Goal: Transaction & Acquisition: Obtain resource

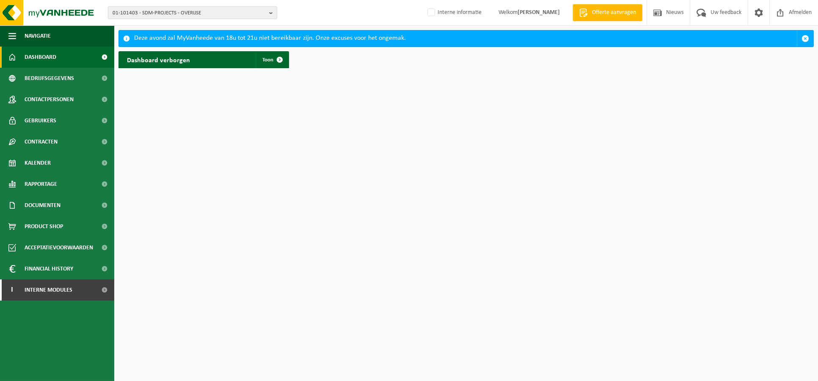
click at [163, 13] on span "01-101403 - SDM-PROJECTS - OVERIJSE" at bounding box center [189, 13] width 153 height 13
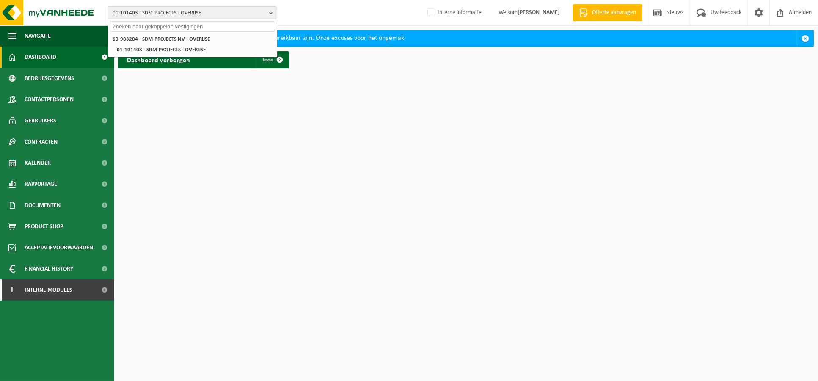
paste input "‪‪‪10-993167"
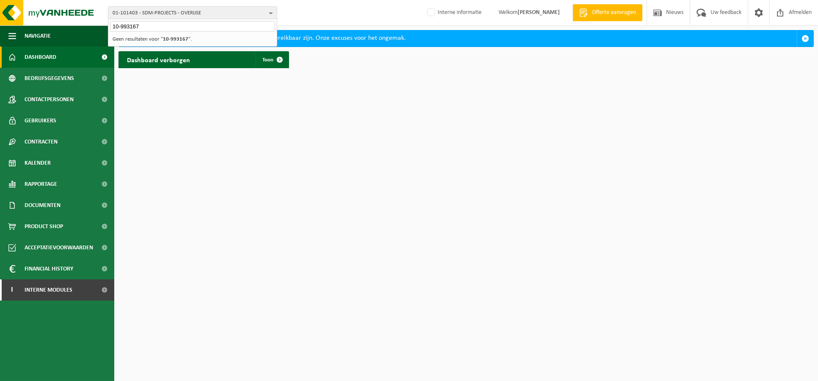
type input "‪‪‪10-993167"
click at [156, 35] on li "Geen resultaten voor " ‪‪‪10-993167 "." at bounding box center [192, 39] width 165 height 11
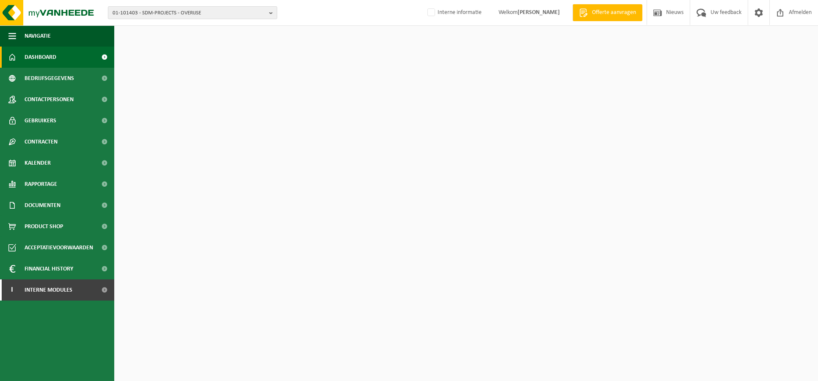
click at [181, 11] on span "01-101403 - SDM-PROJECTS - OVERIJSE" at bounding box center [189, 13] width 153 height 13
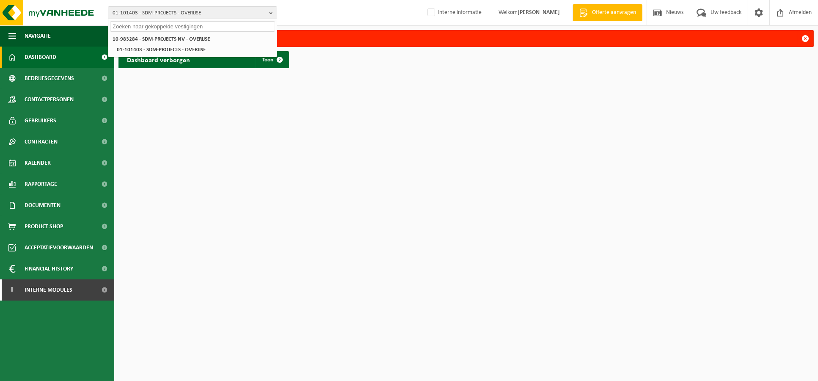
click at [178, 27] on input "text" at bounding box center [192, 26] width 165 height 11
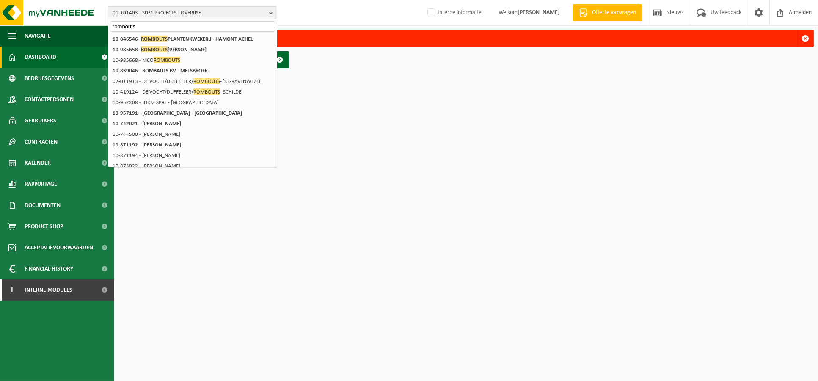
type input "rombouts"
click at [79, 294] on link "I Interne modules" at bounding box center [57, 289] width 114 height 21
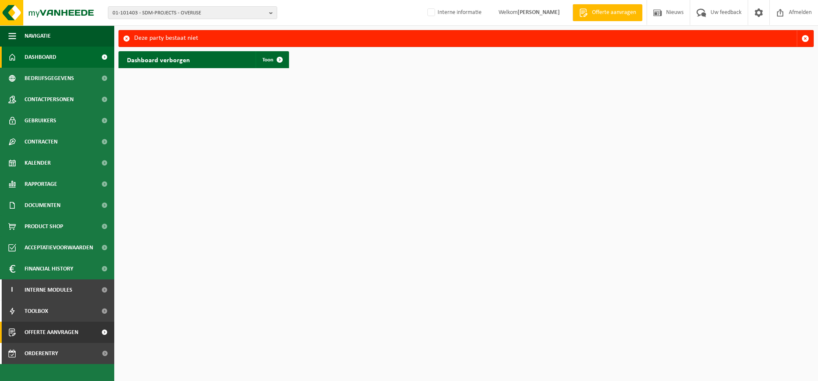
click at [72, 324] on span "Offerte aanvragen" at bounding box center [52, 331] width 54 height 21
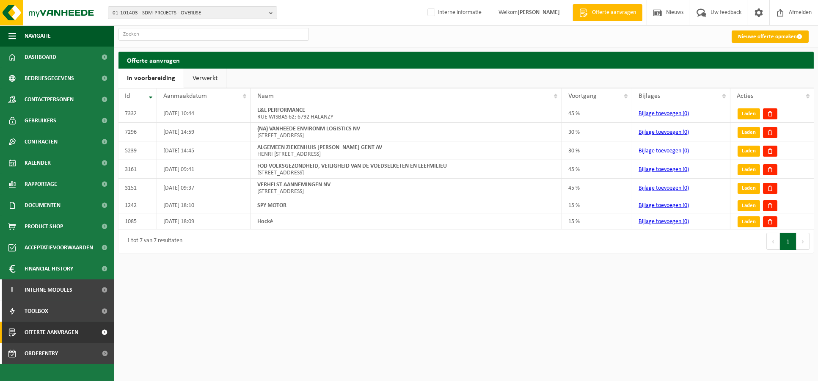
click at [756, 41] on link "Nieuwe offerte opmaken" at bounding box center [769, 36] width 77 height 12
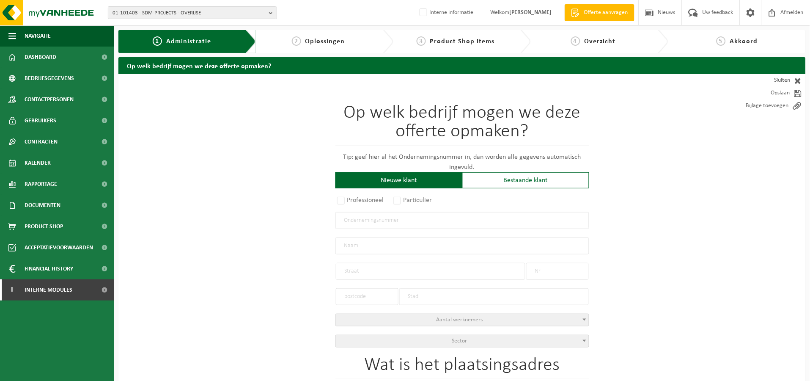
click at [386, 176] on div "Nieuwe klant" at bounding box center [398, 180] width 127 height 16
click at [384, 218] on input "text" at bounding box center [462, 220] width 254 height 17
paste input "0767.090.054"
type input "0767.090.054"
radio input "true"
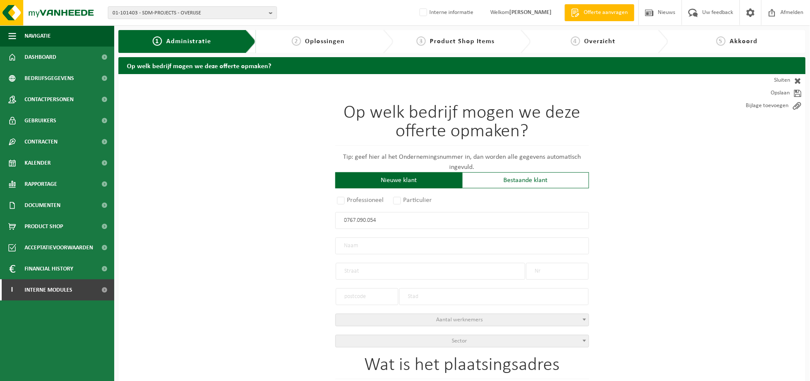
click at [340, 280] on div at bounding box center [367, 292] width 63 height 25
click at [343, 241] on input "text" at bounding box center [462, 245] width 254 height 17
type input "0767090054"
type input "ROMBOUTS, GUIDO"
type input "MOLENHEIDE"
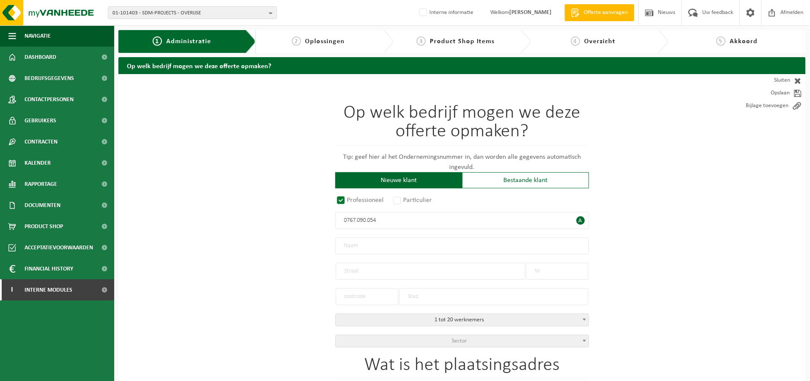
type input "61"
type input "2990"
type input "WUUSTWEZEL"
select select "D"
type input "ROMBOUTS, GUIDO"
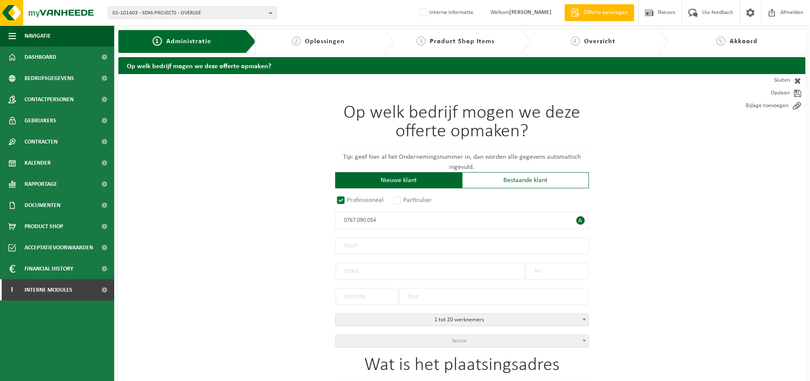
type input "MOLENHEIDE"
type input "61"
type input "2990"
type input "WUUSTWEZEL"
type input "2234795866"
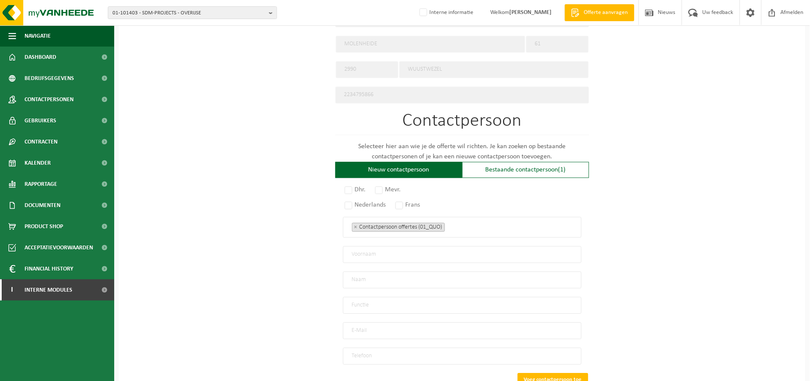
scroll to position [423, 0]
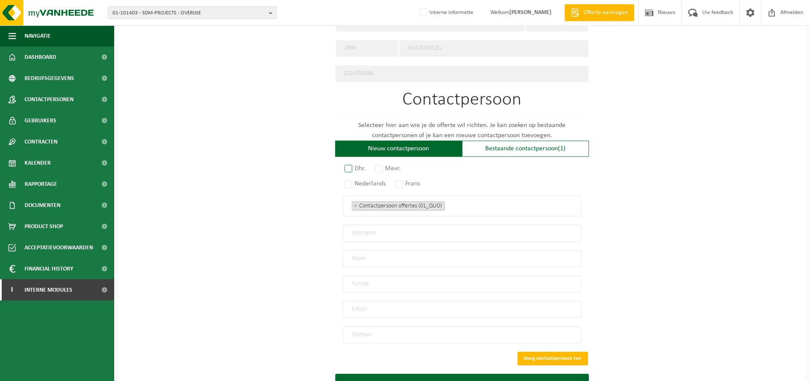
click at [360, 166] on label "Dhr." at bounding box center [355, 168] width 25 height 12
radio input "true"
click at [386, 225] on input "text" at bounding box center [462, 233] width 239 height 17
type input "guy"
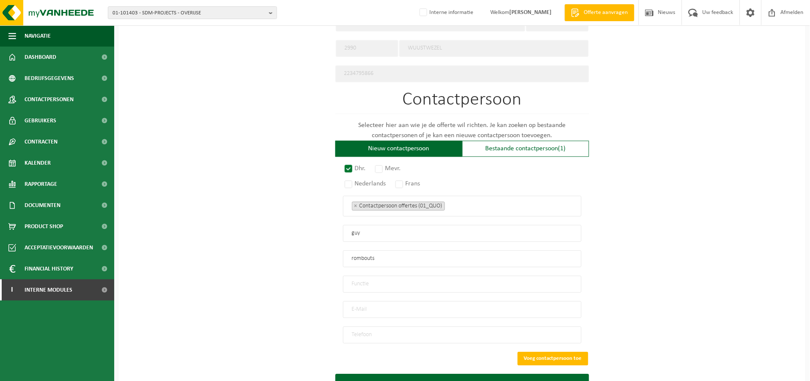
type input "rombouts"
type input "zaakvoerder"
click at [363, 227] on input "guy" at bounding box center [462, 233] width 239 height 17
type input "[PERSON_NAME]"
click at [377, 305] on input "email" at bounding box center [462, 309] width 239 height 17
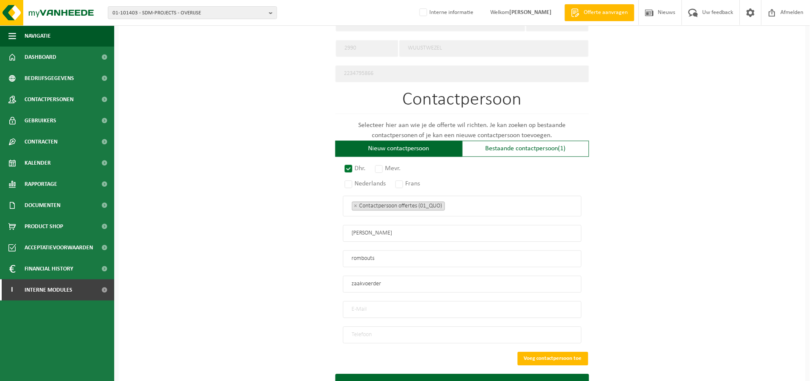
paste input "[EMAIL_ADDRESS][DOMAIN_NAME]"
type input "[EMAIL_ADDRESS][DOMAIN_NAME]"
click at [392, 327] on input "tel" at bounding box center [462, 334] width 239 height 17
click at [381, 326] on input "tel" at bounding box center [462, 334] width 239 height 17
paste input "0478/65.98.82."
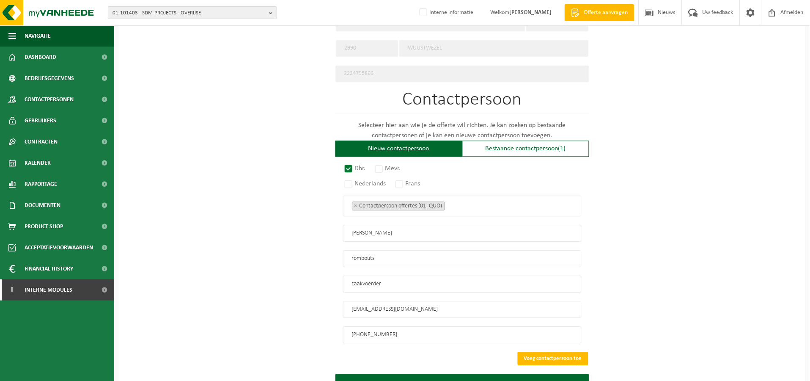
scroll to position [457, 0]
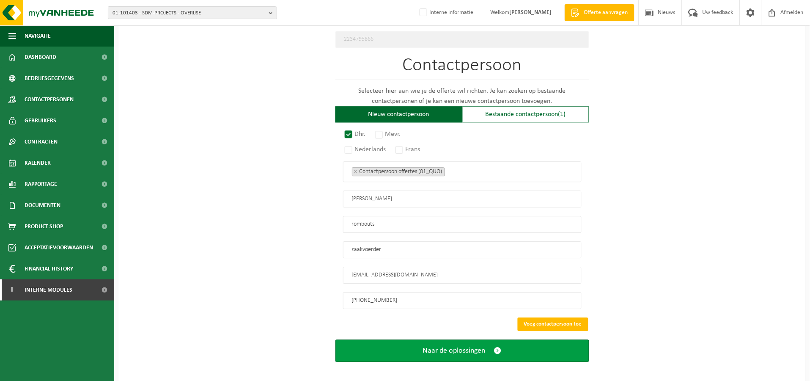
type input "+32 478 65 98 82"
click at [430, 346] on span "Naar de oplossingen" at bounding box center [454, 350] width 63 height 9
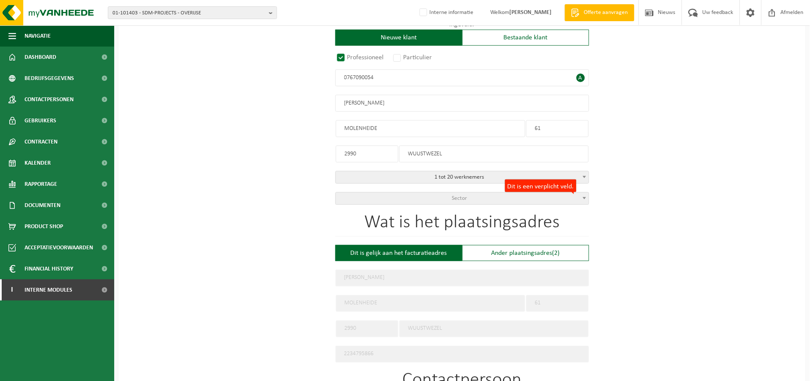
click at [472, 192] on span "Sector" at bounding box center [462, 198] width 253 height 12
click at [372, 80] on input "0767090054" at bounding box center [462, 77] width 254 height 17
click at [379, 79] on input "0767090054" at bounding box center [462, 77] width 254 height 17
click at [482, 195] on span "Sector" at bounding box center [462, 198] width 253 height 12
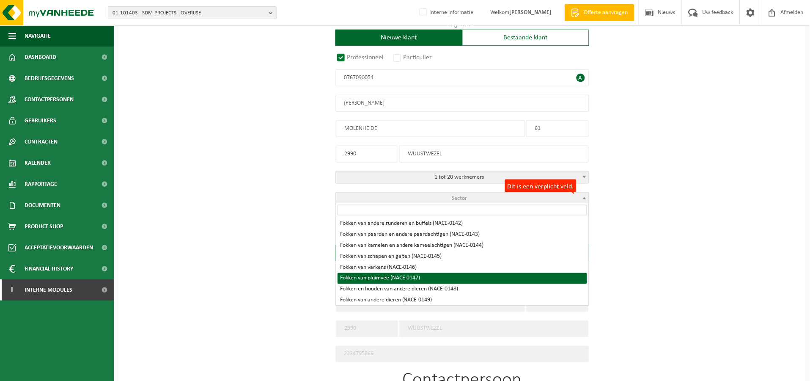
scroll to position [235, 0]
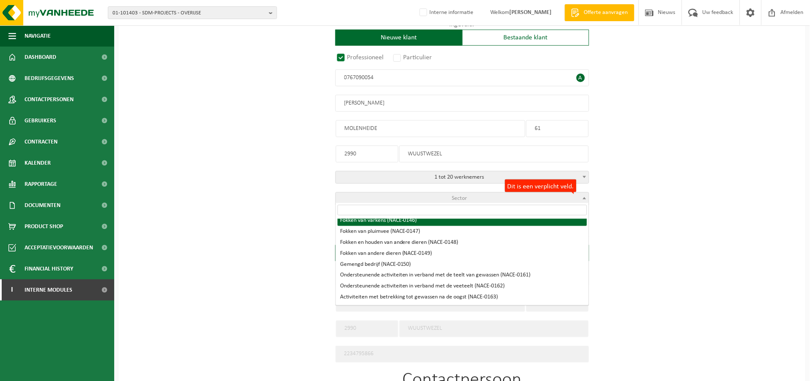
select select "NACE_0146"
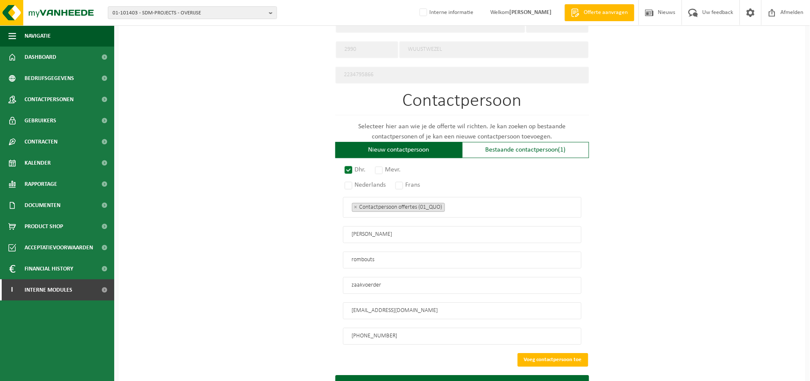
scroll to position [457, 0]
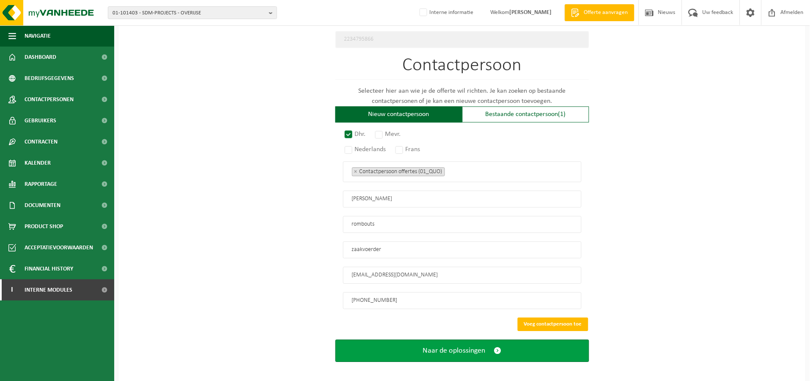
click at [466, 346] on span "Naar de oplossingen" at bounding box center [454, 350] width 63 height 9
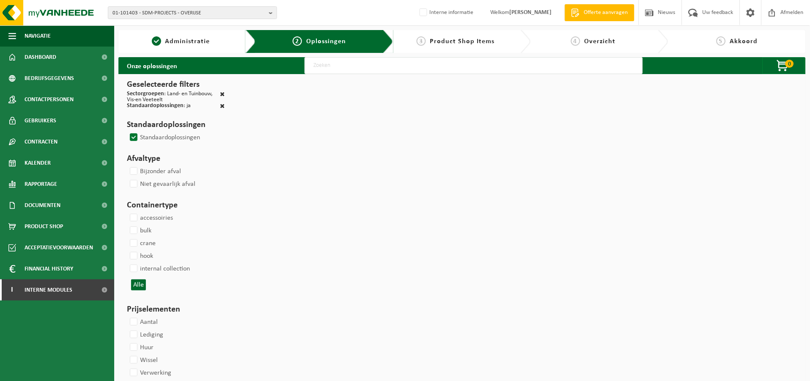
click at [204, 43] on span "Administratie" at bounding box center [187, 41] width 45 height 7
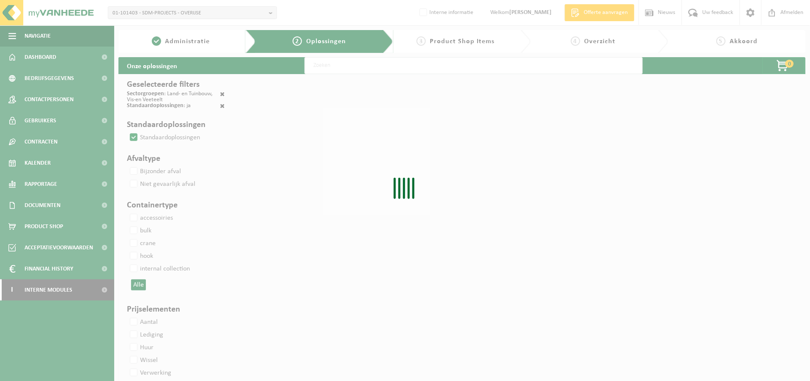
select select
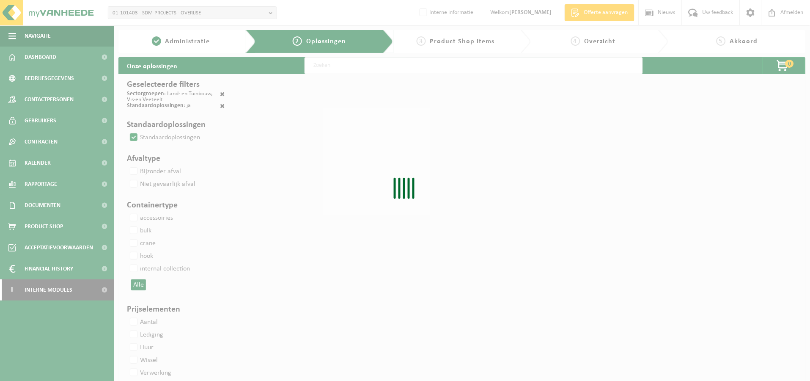
select select
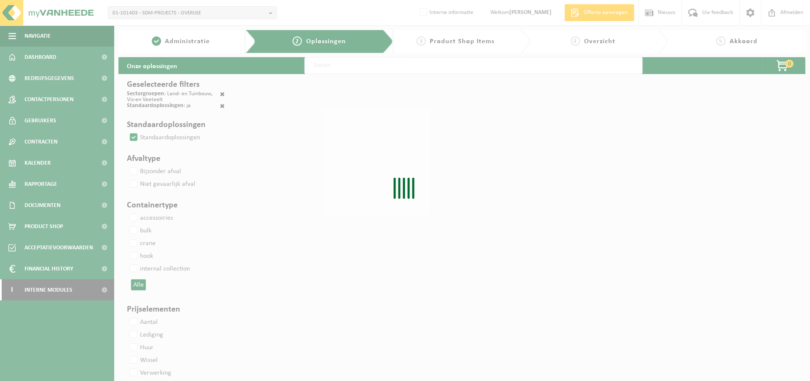
select select
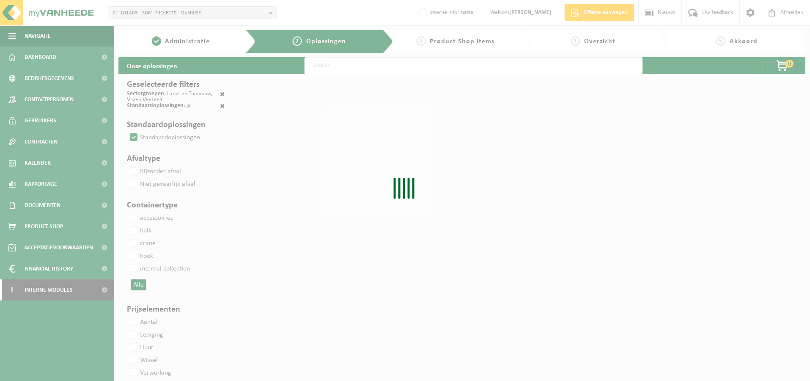
select select
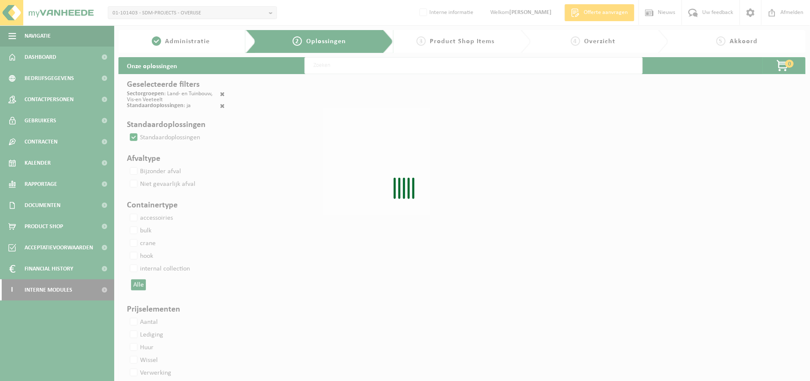
select select
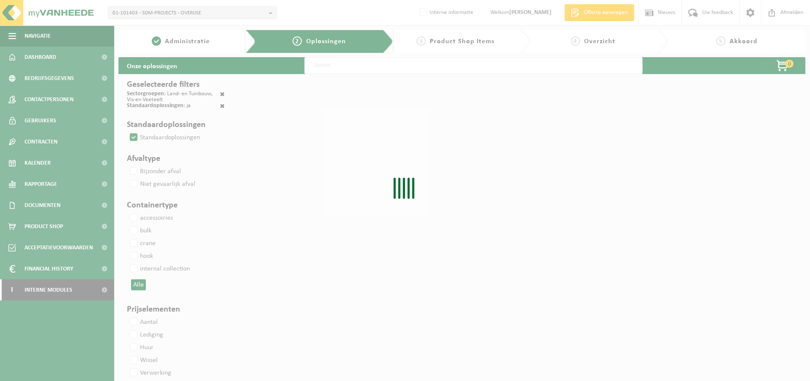
select select
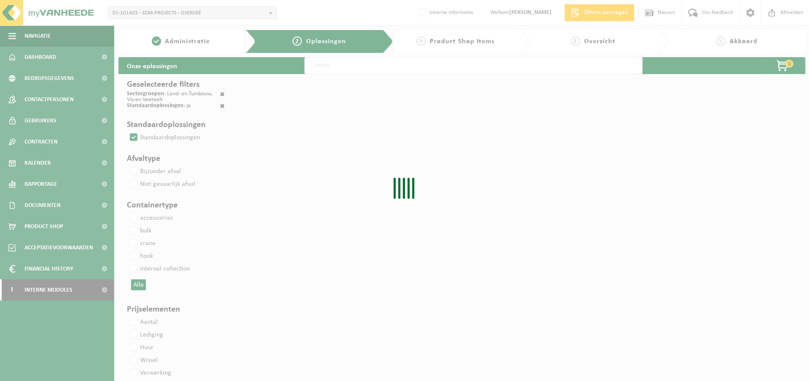
select select
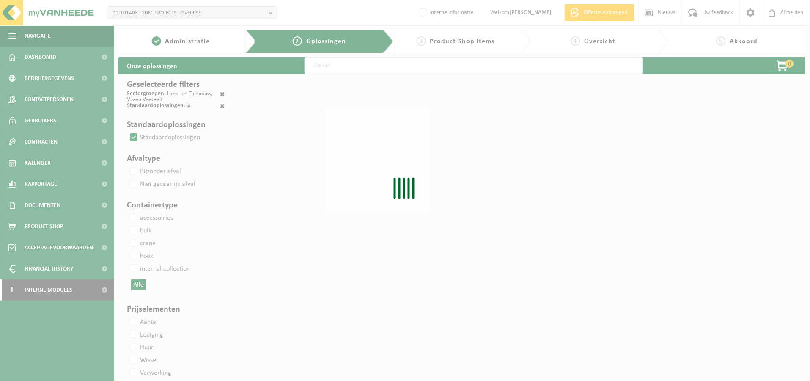
select select
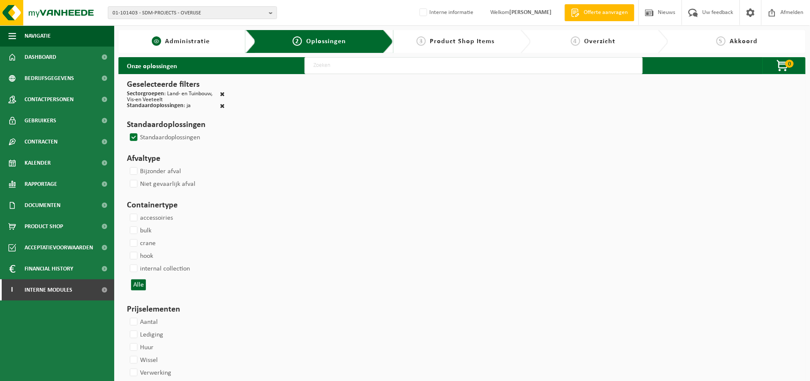
click at [190, 36] on link "1 Administratie" at bounding box center [181, 41] width 116 height 10
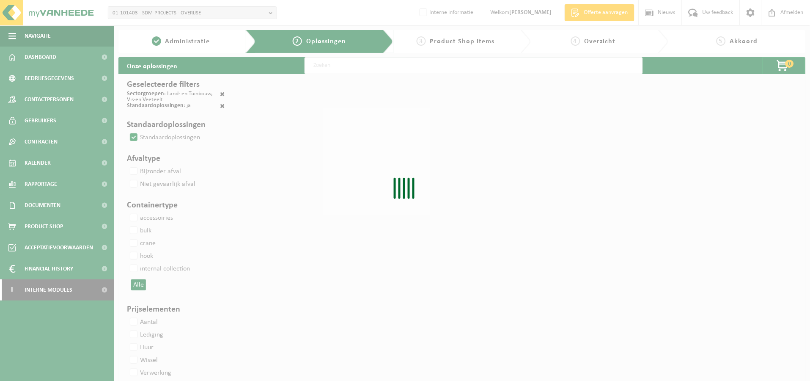
select select
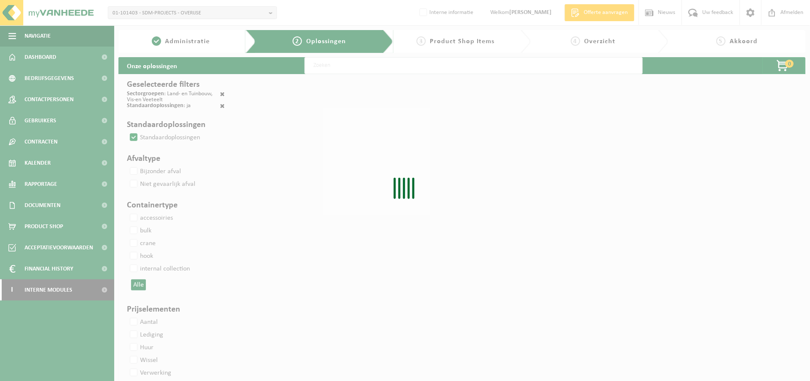
select select
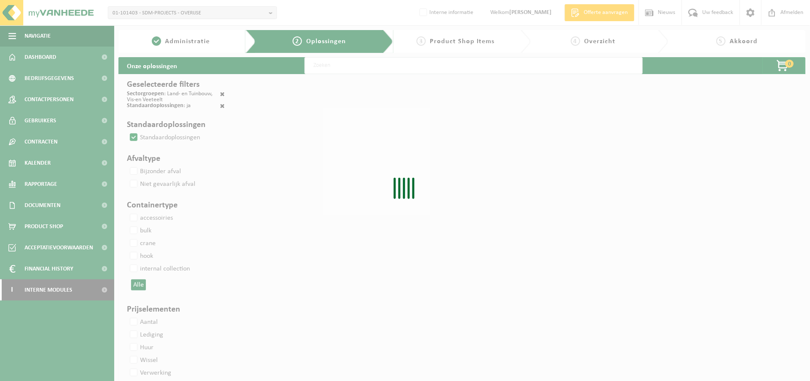
select select
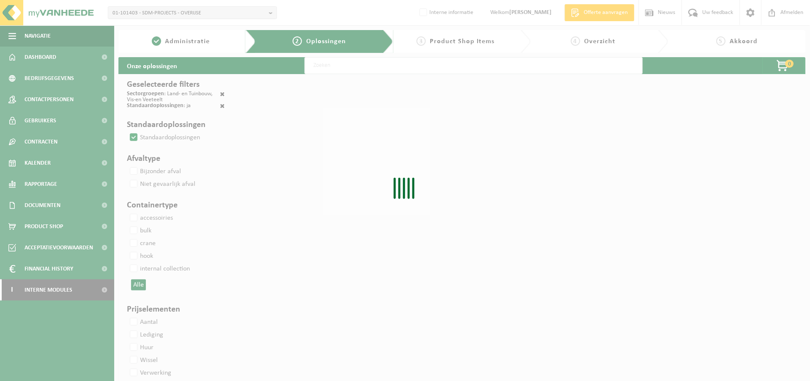
select select
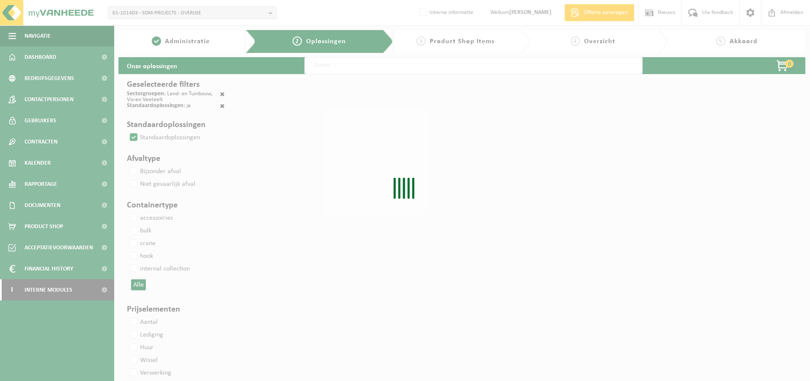
select select
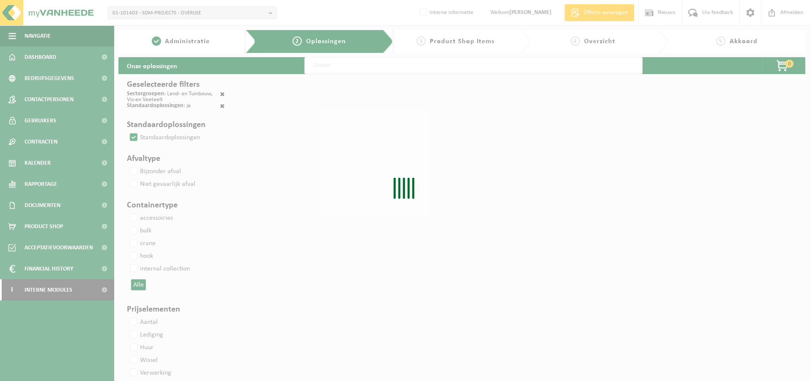
select select
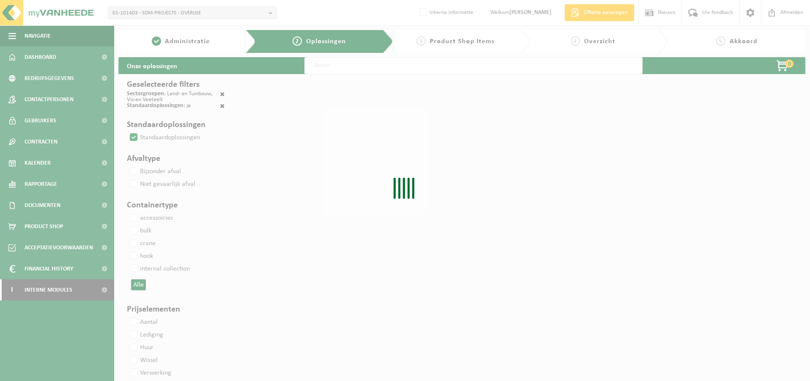
select select
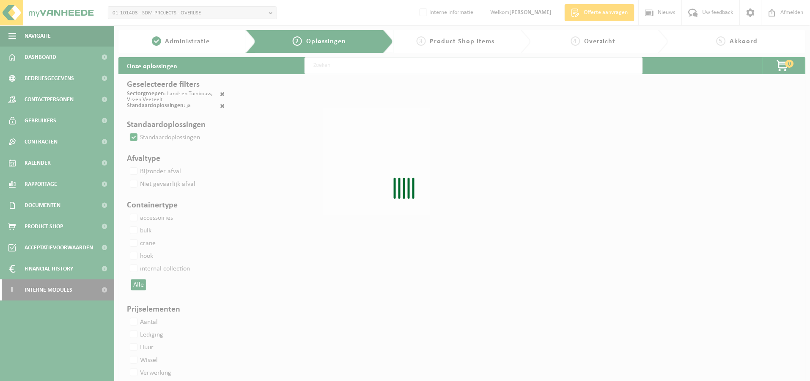
select select
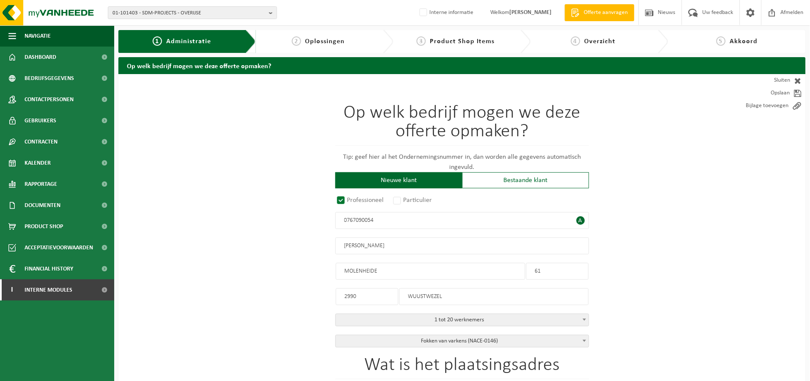
radio input "true"
type input "0767090054"
type input "[PERSON_NAME]"
type input "MOLENHEIDE"
type input "61"
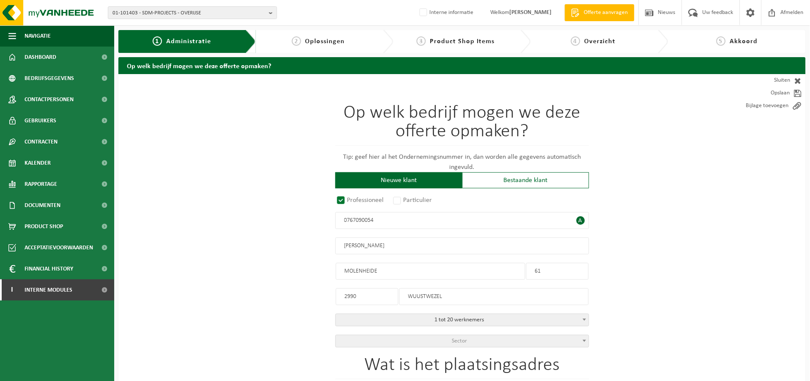
type input "2990"
type input "WUUSTWEZEL"
select select "D"
select select
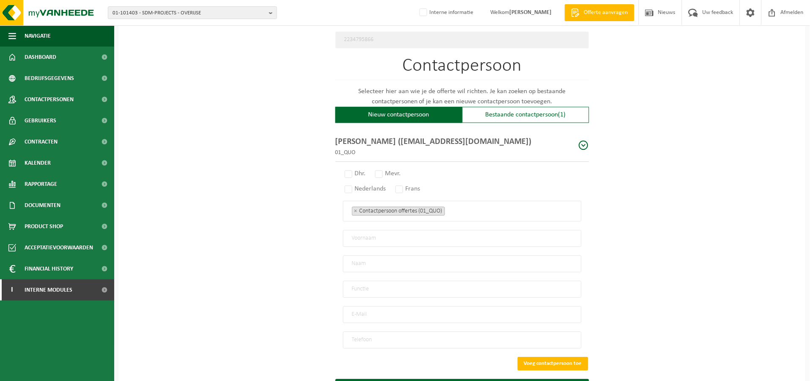
scroll to position [470, 0]
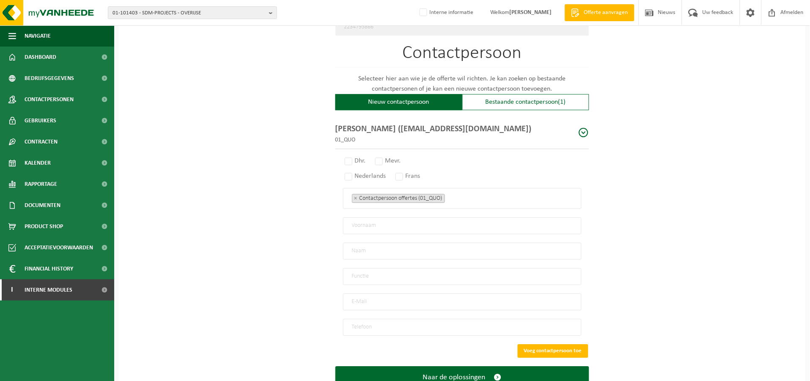
click at [389, 225] on input "text" at bounding box center [462, 225] width 239 height 17
type input "guido"
click at [388, 243] on input "text" at bounding box center [462, 250] width 239 height 17
click at [359, 250] on input "text" at bounding box center [462, 250] width 239 height 17
type input "rombouts"
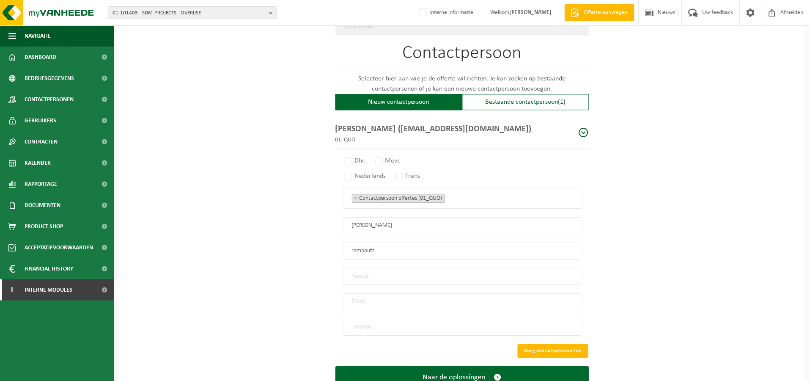
click at [381, 275] on input "text" at bounding box center [462, 276] width 239 height 17
type input "zaakvoerder"
click at [391, 297] on input "email" at bounding box center [462, 301] width 239 height 17
type input "[EMAIL_ADDRESS][DOMAIN_NAME]"
click at [382, 323] on input "tel" at bounding box center [462, 327] width 239 height 17
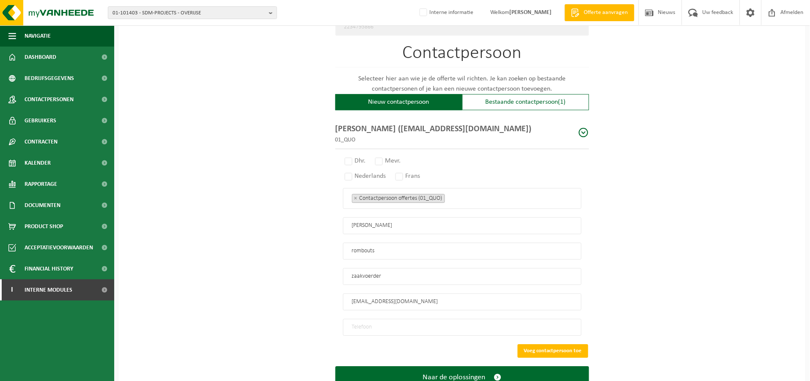
type input "[PHONE_NUMBER]"
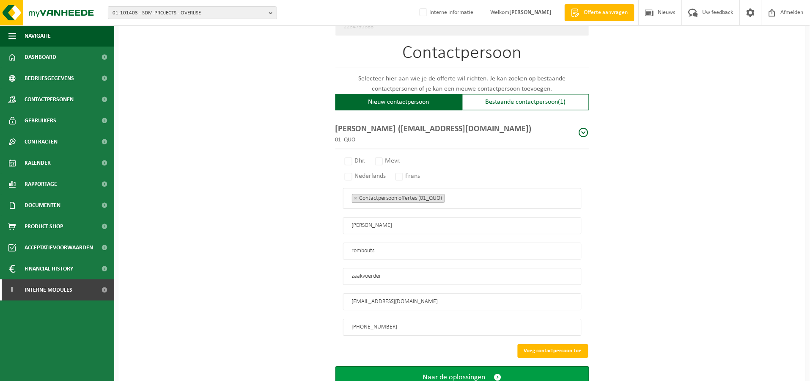
click at [429, 378] on button "Naar de oplossingen" at bounding box center [462, 377] width 254 height 22
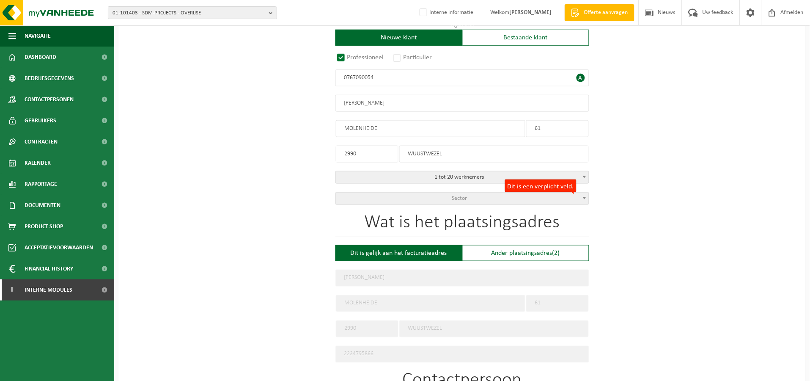
click at [453, 200] on span "Sector" at bounding box center [462, 198] width 253 height 12
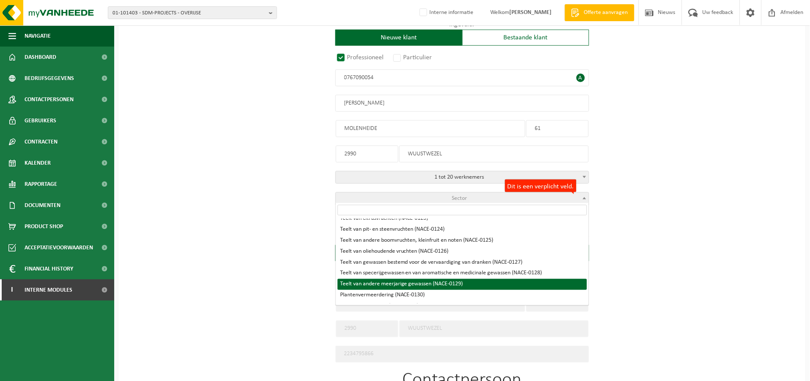
scroll to position [188, 0]
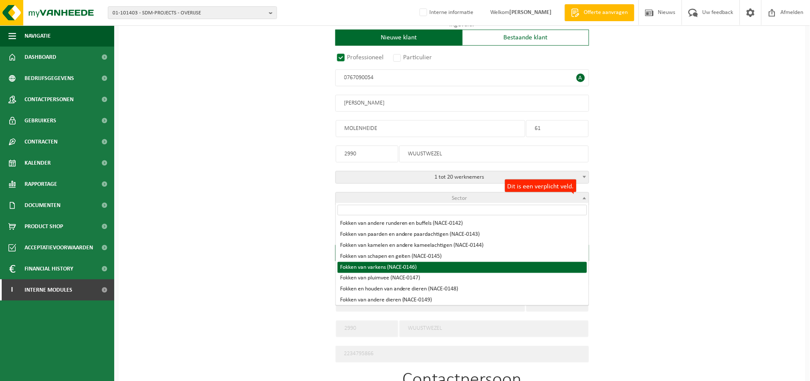
select select "NACE_0146"
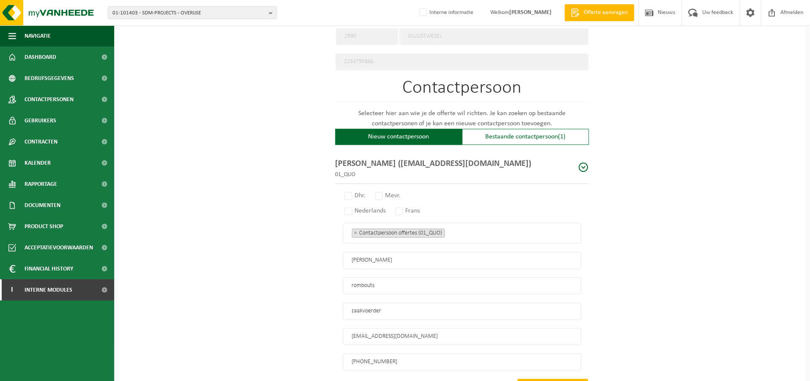
scroll to position [497, 0]
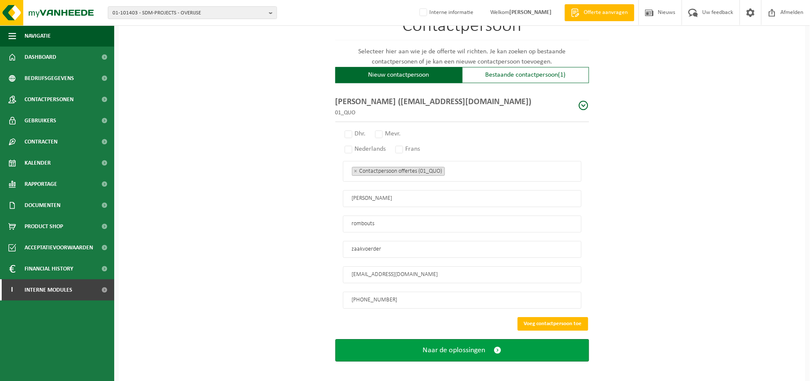
click at [446, 354] on button "Naar de oplossingen" at bounding box center [462, 350] width 254 height 22
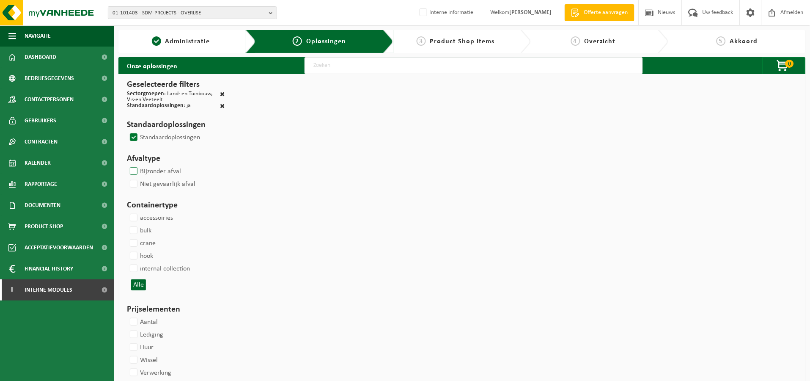
click at [145, 169] on label "Bijzonder afval" at bounding box center [154, 171] width 53 height 13
click at [127, 165] on input "Bijzonder afval" at bounding box center [126, 165] width 0 height 0
checkbox input "true"
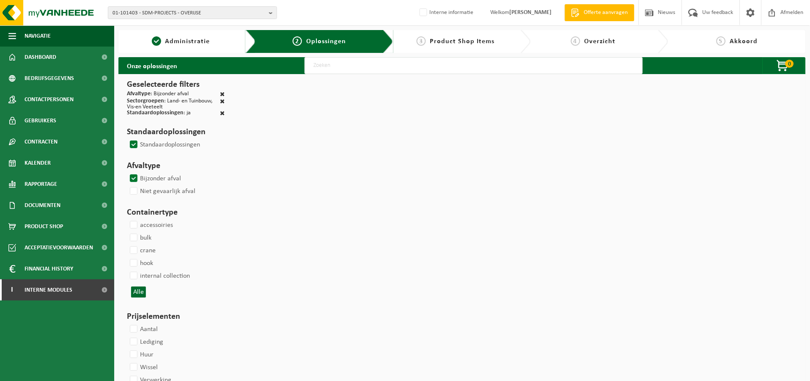
select select
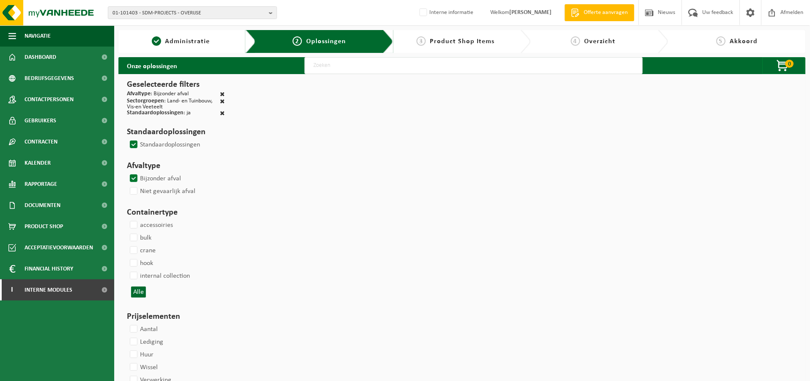
select select
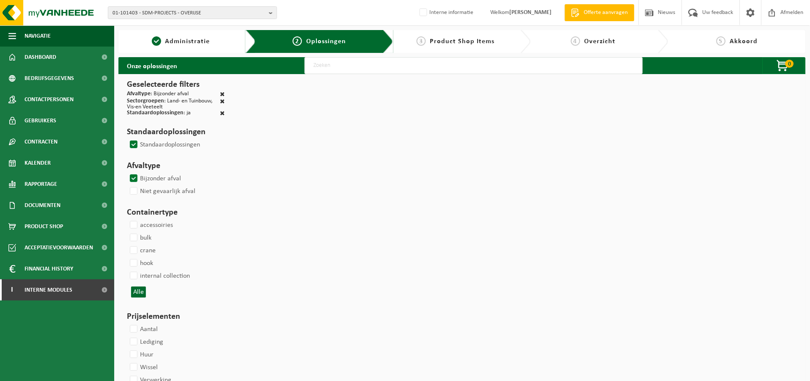
select select
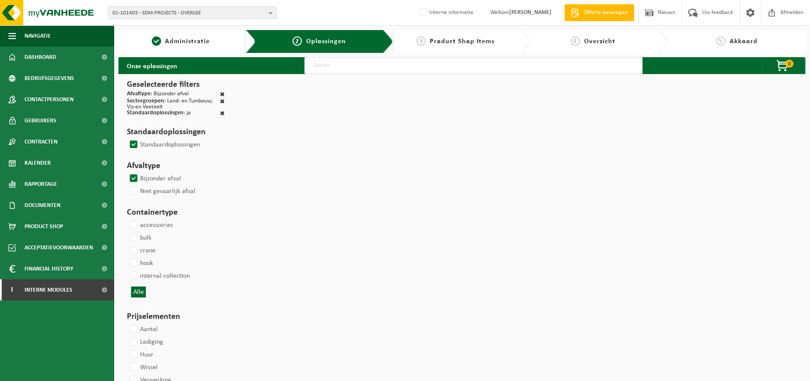
select select
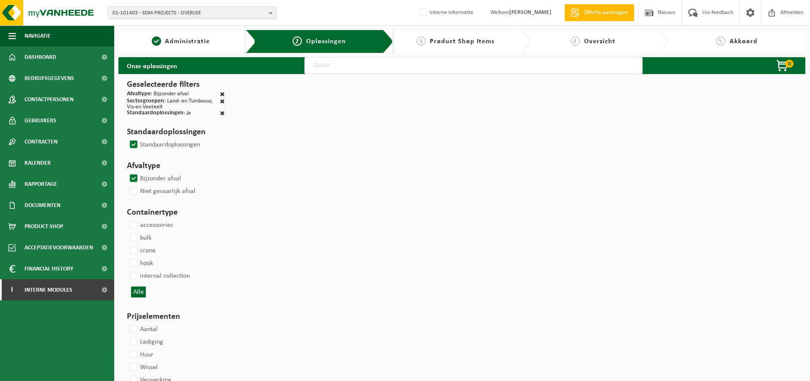
select select
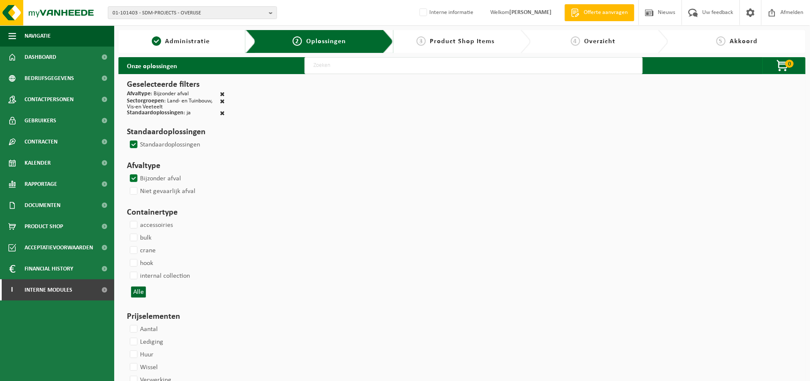
select select
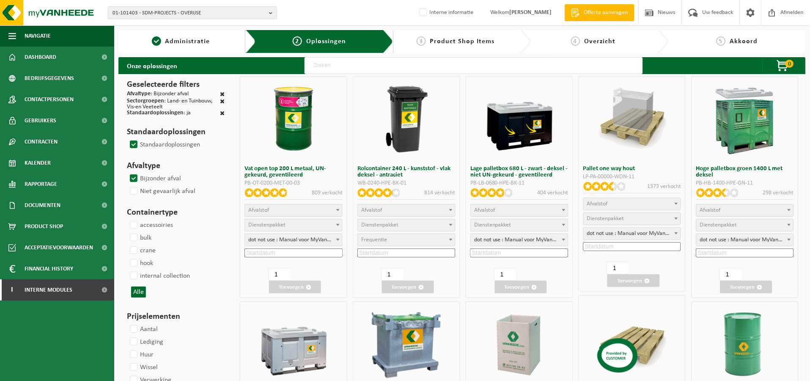
select select "25"
click at [379, 67] on input "text" at bounding box center [474, 65] width 338 height 17
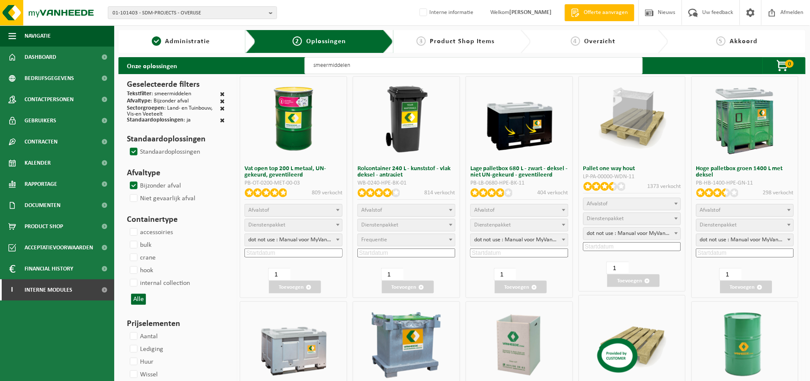
click at [622, 68] on input "smeermiddelen" at bounding box center [474, 65] width 338 height 17
type input "smeermiddelen"
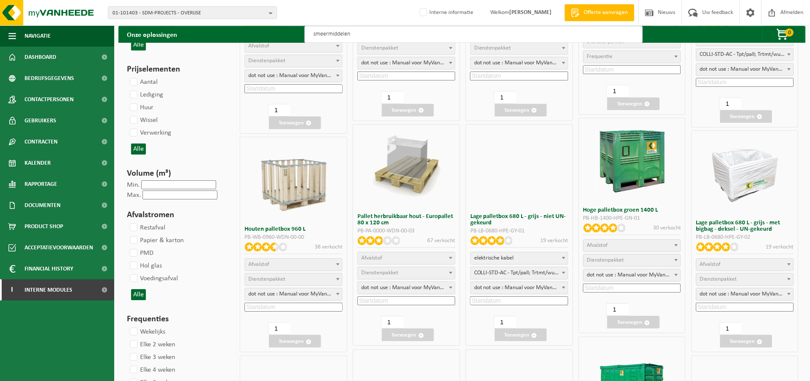
scroll to position [658, 0]
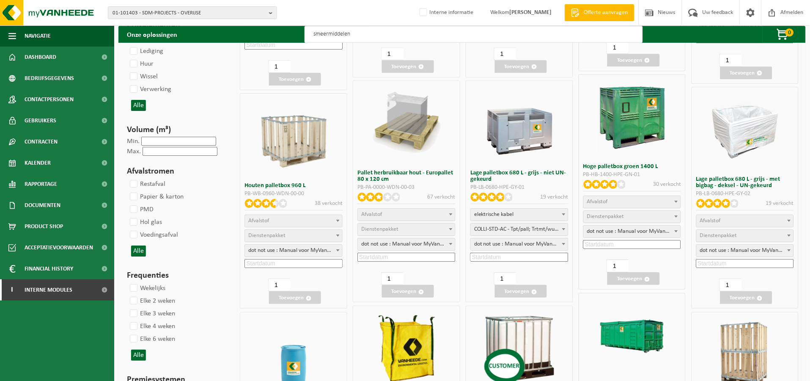
click at [139, 256] on div "Afvalstromen Restafval Papier & karton PMD Hol glas Voedingsafval Kunststof fol…" at bounding box center [176, 213] width 106 height 104
click at [139, 252] on button "Alle" at bounding box center [138, 250] width 15 height 11
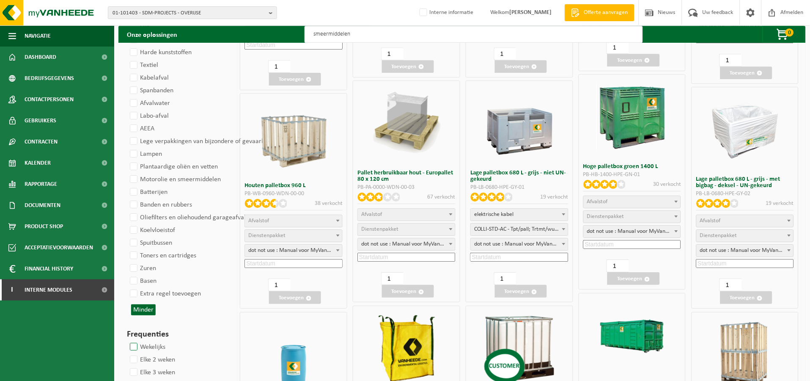
select select
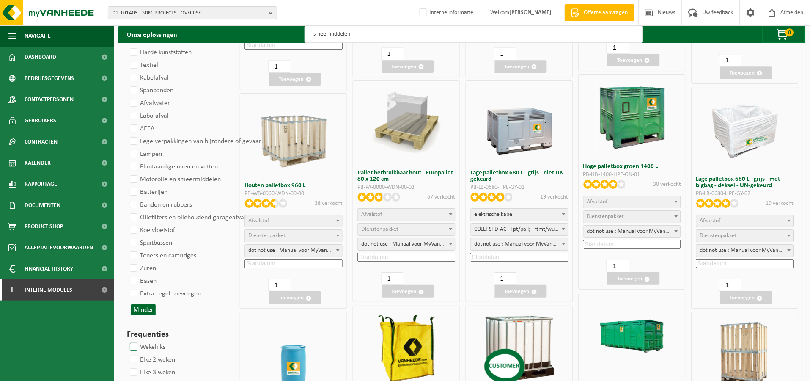
select select
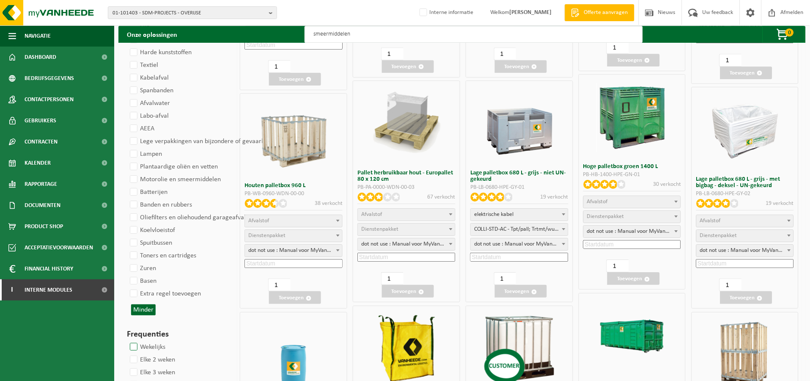
select select
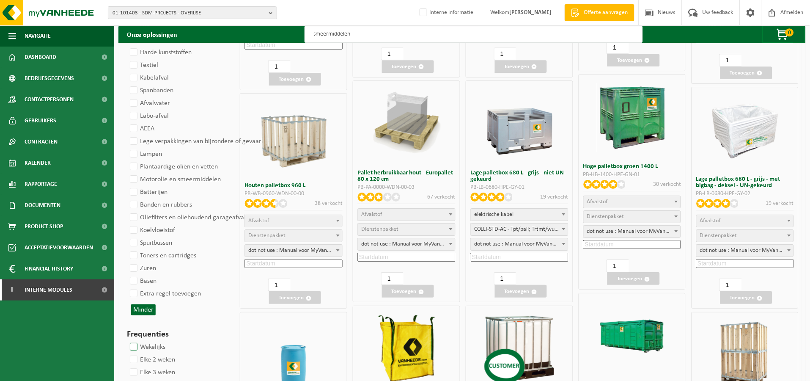
select select
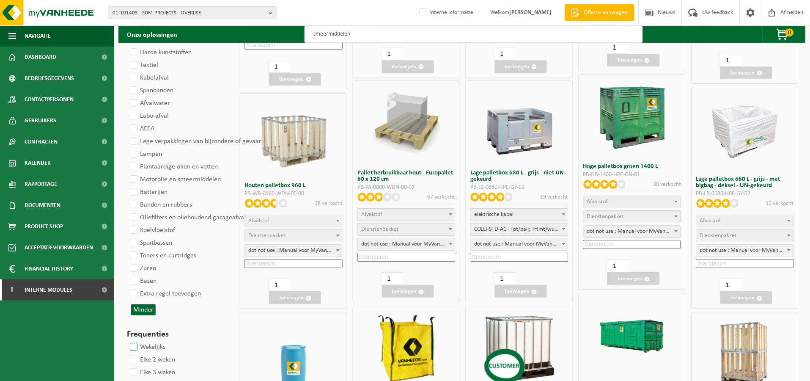
select select
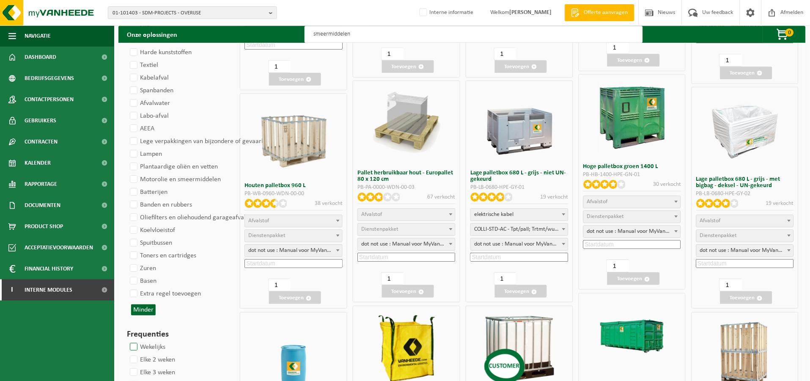
select select
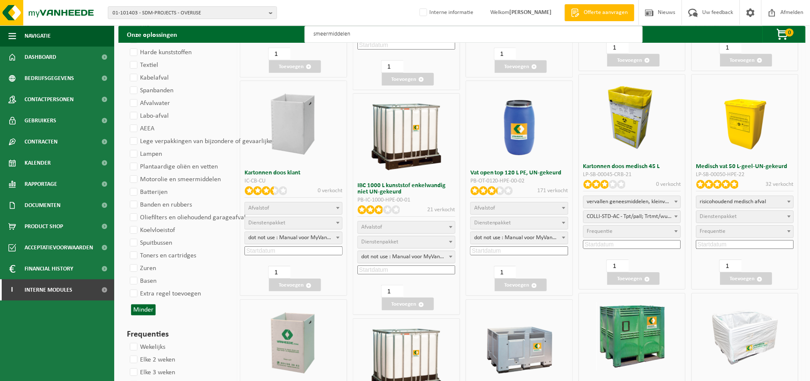
select select "25"
select select
select select "25"
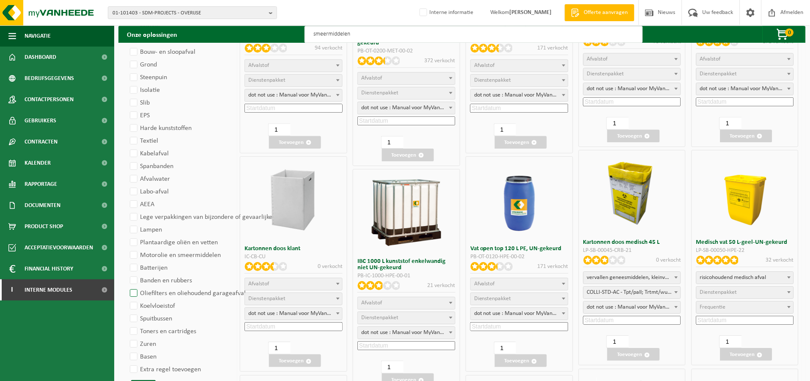
scroll to position [611, 0]
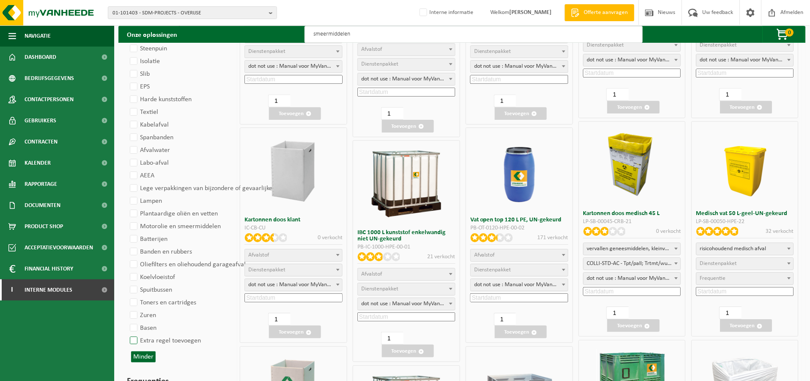
click at [165, 339] on label "Extra regel toevoegen" at bounding box center [164, 340] width 73 height 13
click at [127, 334] on input "Extra regel toevoegen" at bounding box center [126, 334] width 0 height 0
checkbox input "true"
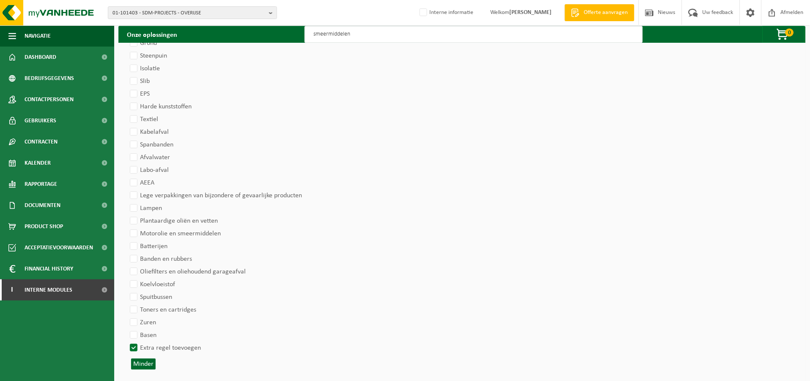
click at [378, 38] on input "smeermiddelen" at bounding box center [474, 34] width 338 height 17
click at [316, 44] on div "Onze oplossingen smeermiddelen 0 Uw winkelmand is leeg Ga naar shopitems Gesele…" at bounding box center [462, 60] width 696 height 1228
type input "s"
type input "vetten"
click at [339, 41] on input "vetten" at bounding box center [474, 34] width 338 height 17
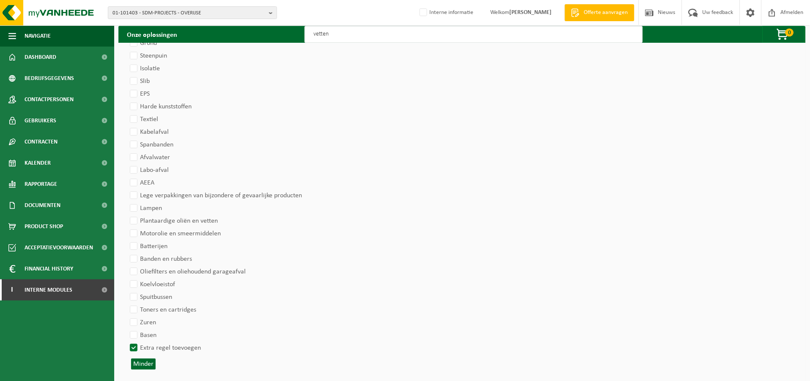
click at [132, 346] on label "Extra regel toevoegen" at bounding box center [164, 347] width 73 height 13
click at [127, 341] on input "Extra regel toevoegen" at bounding box center [126, 341] width 0 height 0
checkbox input "false"
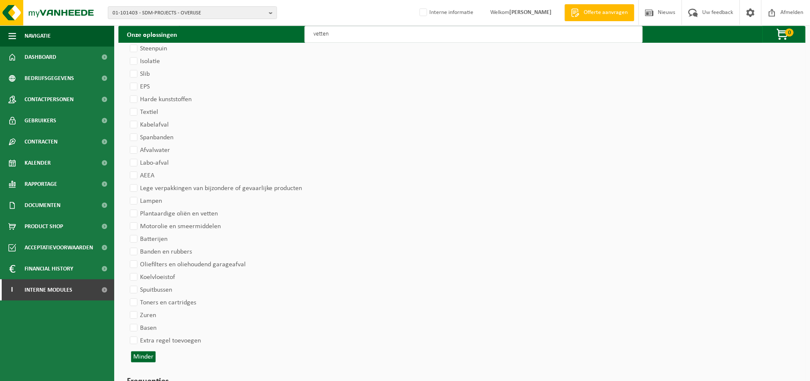
select select
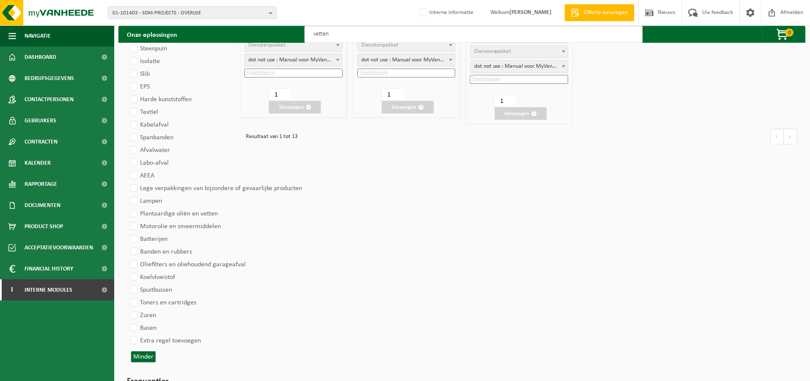
select select
select select "24"
select select
select select "24"
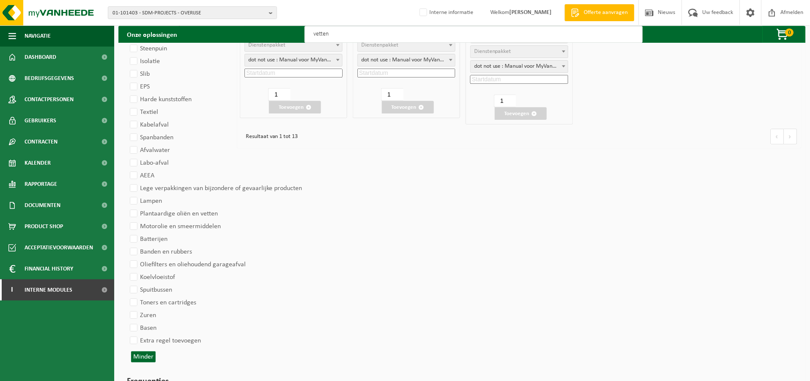
select select
select select "24"
select select
select select "24"
select select
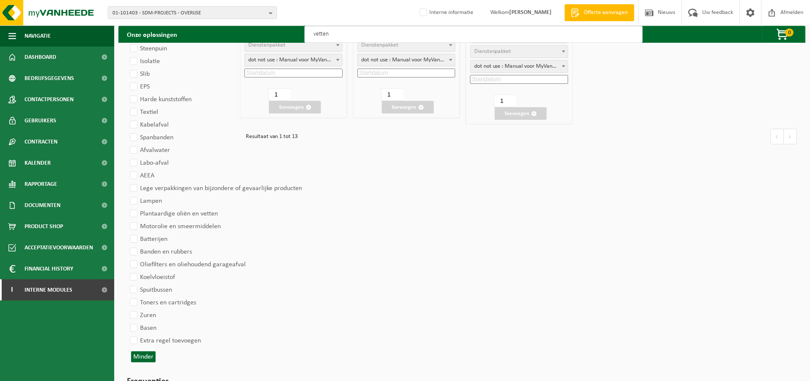
select select "24"
select select
select select "24"
select select
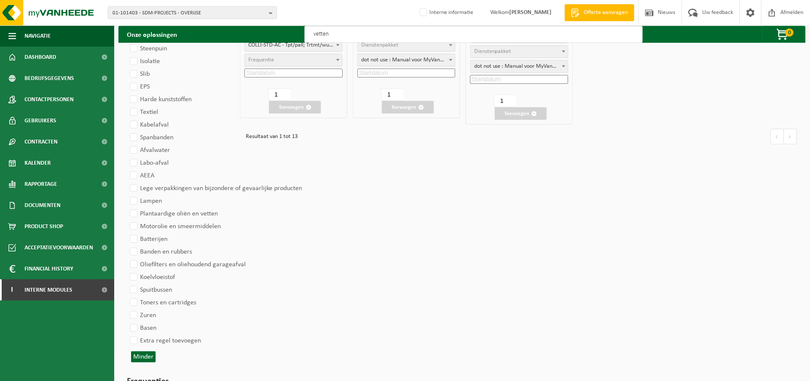
select select
select select "25"
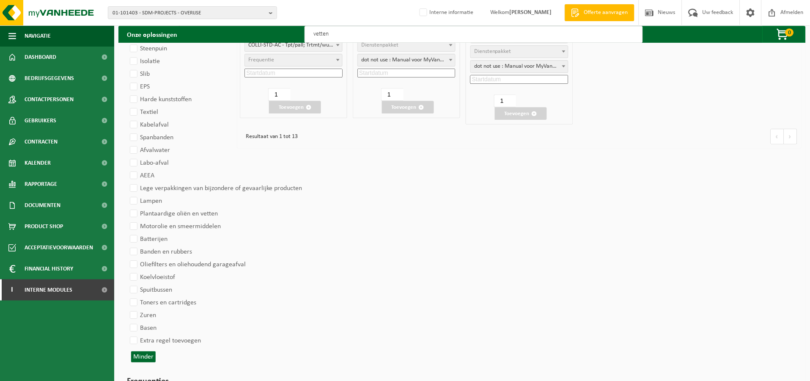
select select "25"
select select
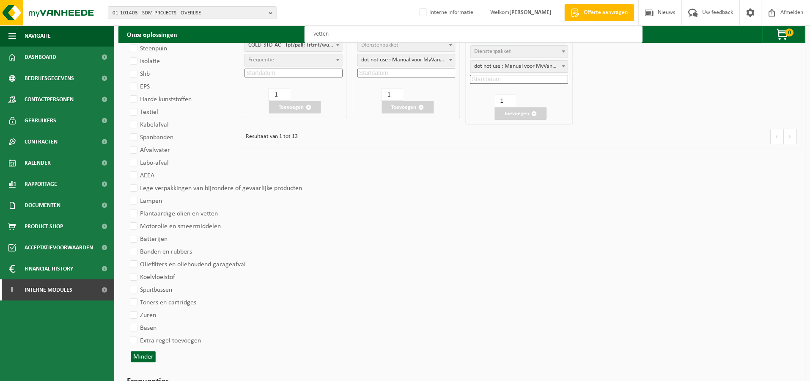
select select "24"
select select
select select "24"
select select
select select "25"
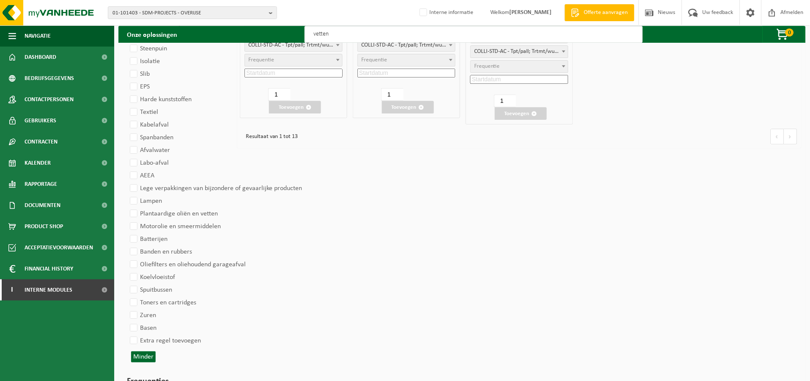
select select "25"
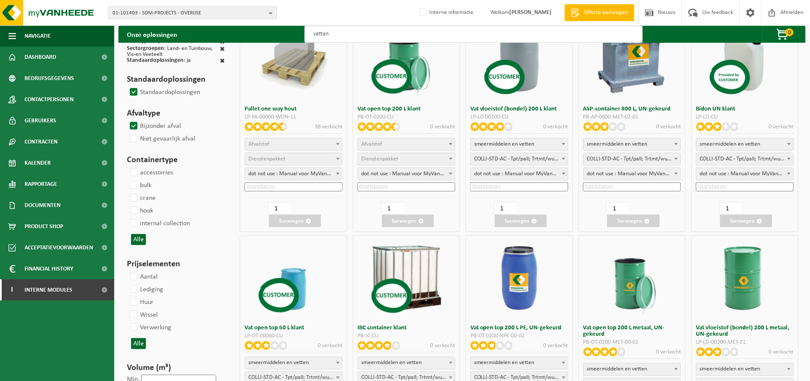
scroll to position [0, 0]
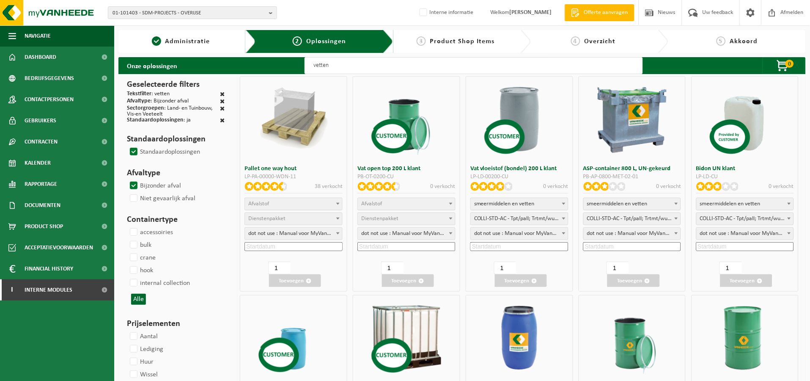
click at [296, 206] on span "Afvalstof" at bounding box center [293, 204] width 97 height 12
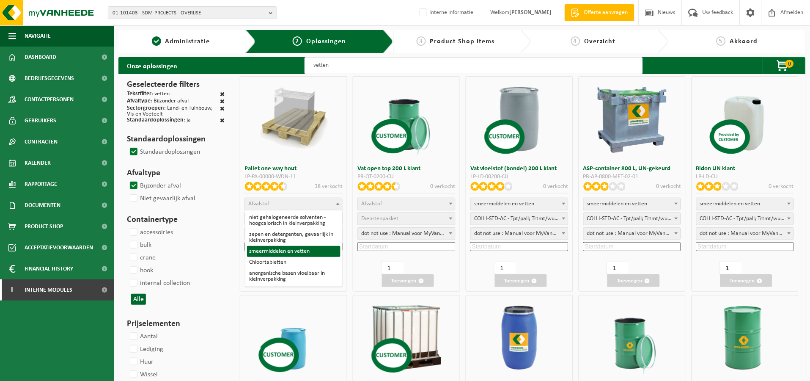
select select "116"
select select
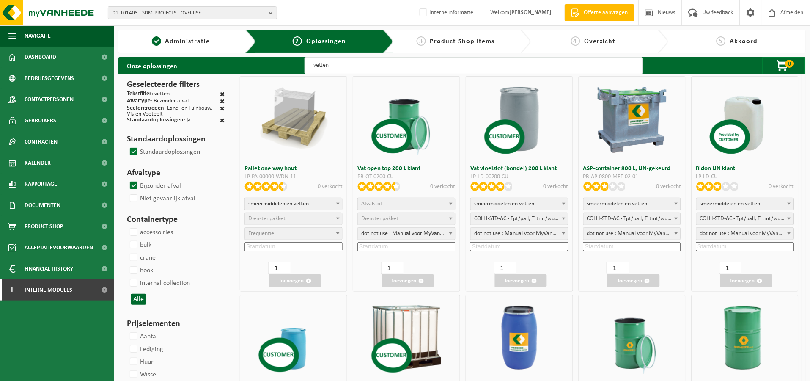
select select
select select "24"
select select "25"
click at [299, 248] on input at bounding box center [293, 246] width 98 height 9
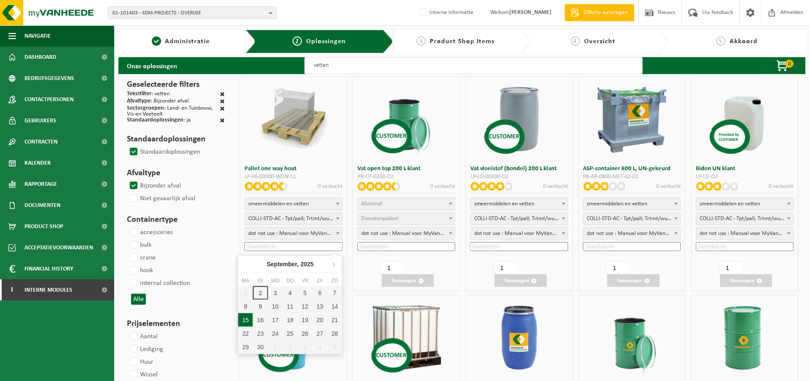
click at [238, 317] on div "15" at bounding box center [245, 320] width 15 height 14
type input "2025-09-15"
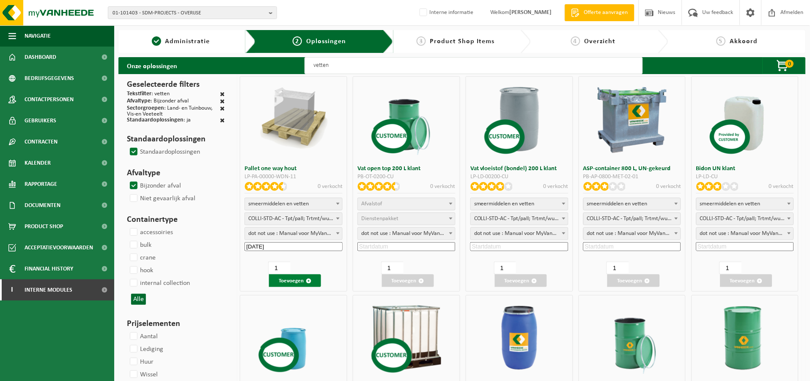
click at [299, 285] on button "Toevoegen" at bounding box center [295, 280] width 52 height 13
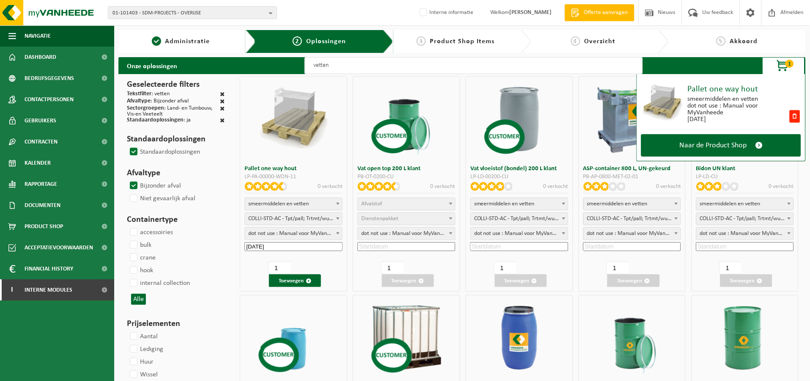
click at [779, 67] on span "button" at bounding box center [783, 66] width 42 height 17
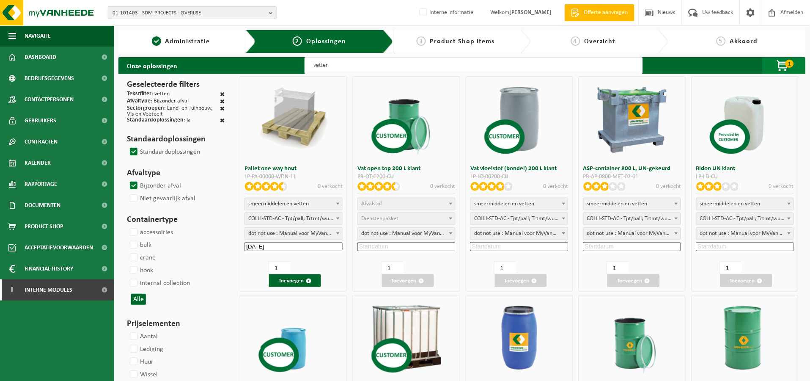
click at [774, 67] on span "button" at bounding box center [783, 66] width 42 height 17
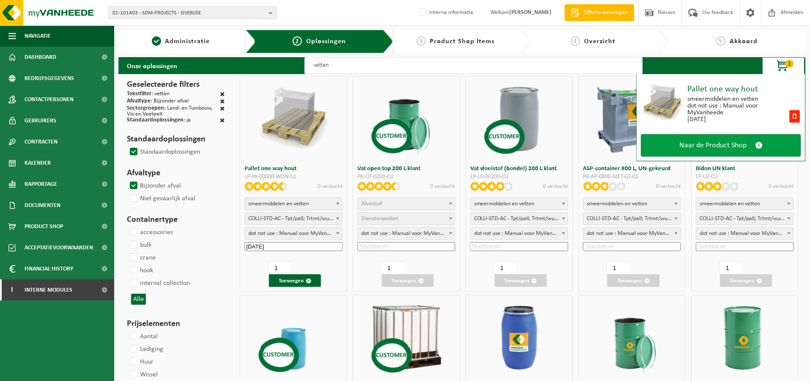
click at [736, 144] on span "Naar de Product Shop" at bounding box center [713, 145] width 67 height 9
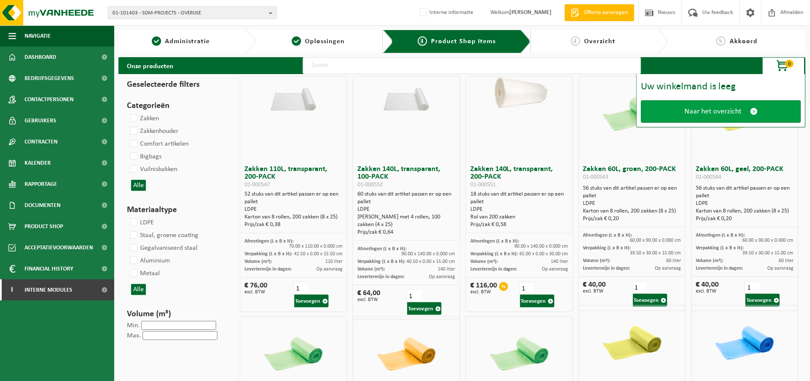
click at [731, 113] on span "Naar het overzicht" at bounding box center [713, 111] width 57 height 9
click at [755, 113] on span at bounding box center [754, 111] width 8 height 9
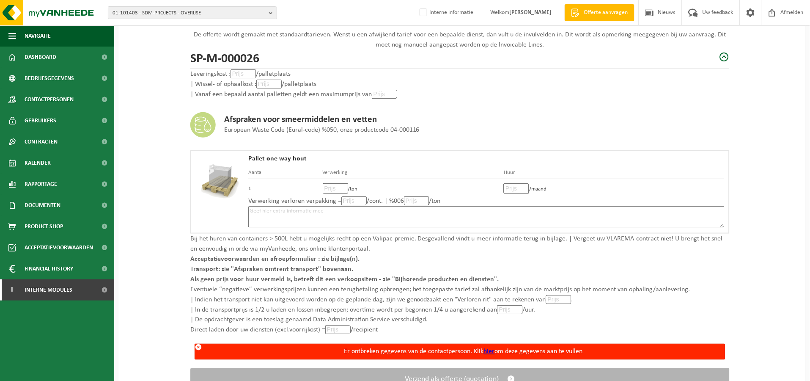
scroll to position [159, 0]
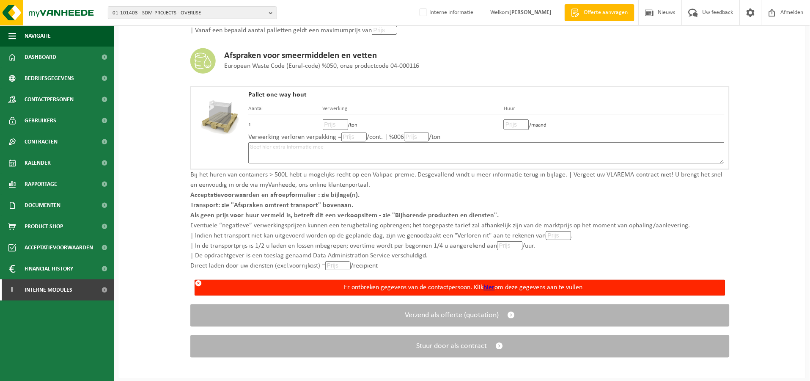
click at [492, 284] on link "hier" at bounding box center [489, 287] width 11 height 7
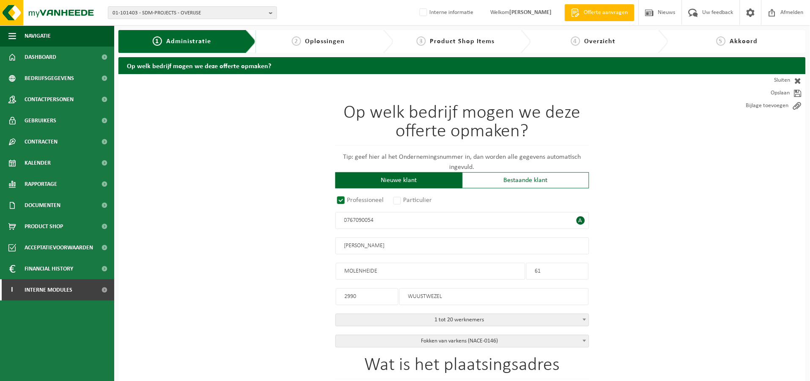
radio input "true"
type input "0767090054"
type input "[PERSON_NAME]"
type input "MOLENHEIDE"
type input "61"
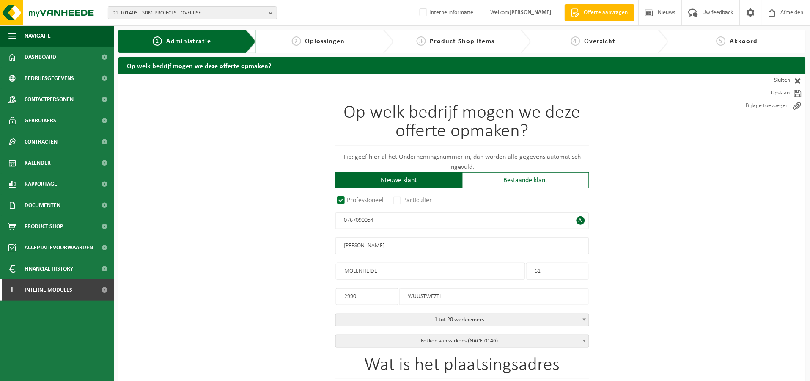
type input "2990"
type input "WUUSTWEZEL"
select select "D"
select select
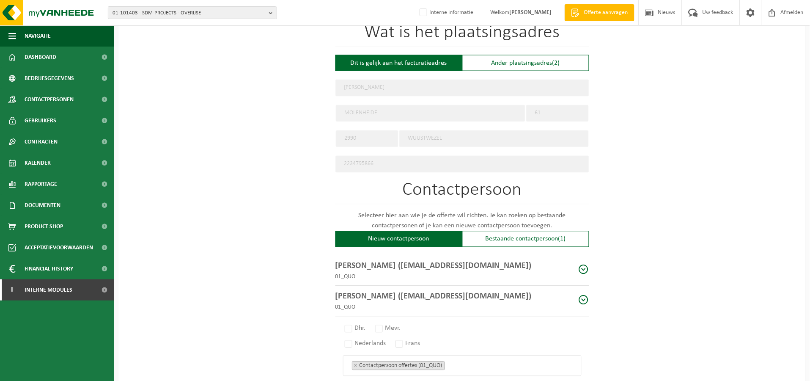
scroll to position [517, 0]
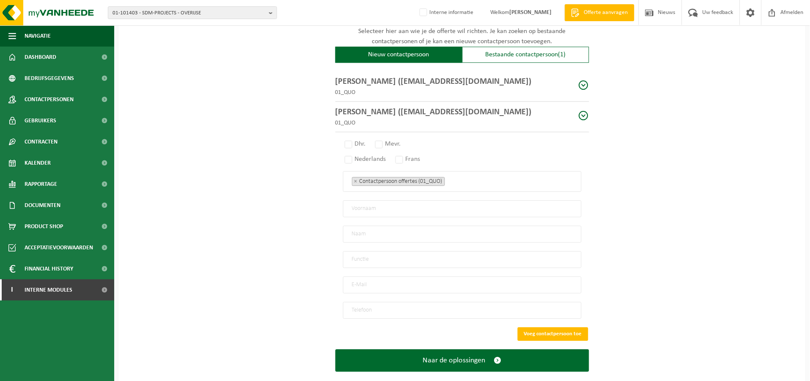
click at [450, 91] on p "01_QUO" at bounding box center [433, 92] width 196 height 9
click at [452, 82] on p "[PERSON_NAME] ([EMAIL_ADDRESS][DOMAIN_NAME])" at bounding box center [433, 81] width 196 height 13
click at [581, 110] on span at bounding box center [584, 115] width 11 height 11
type input "[PERSON_NAME]"
type input "rombouts"
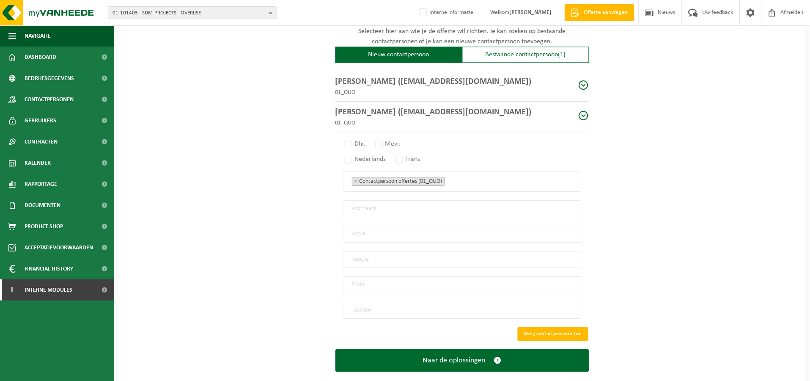
type input "zaakvoerder"
type input "[EMAIL_ADDRESS][DOMAIN_NAME]"
type input "[PHONE_NUMBER]"
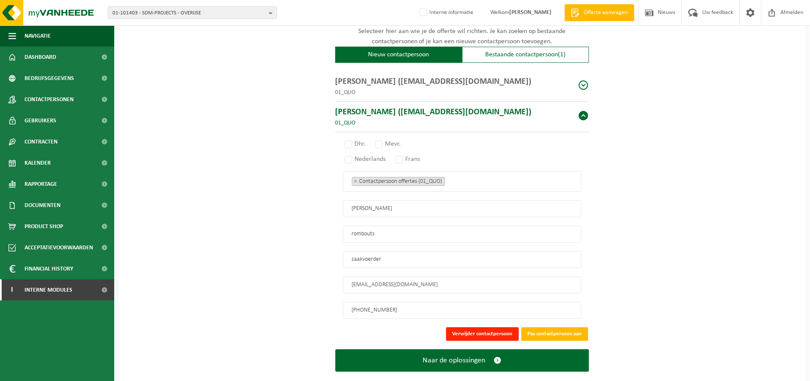
click at [583, 82] on span at bounding box center [584, 85] width 11 height 11
radio input "true"
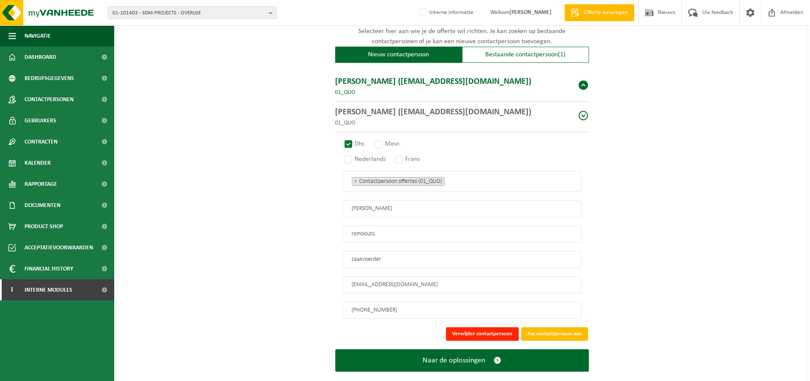
click at [583, 82] on span at bounding box center [584, 85] width 11 height 11
click at [589, 110] on span at bounding box center [584, 115] width 11 height 11
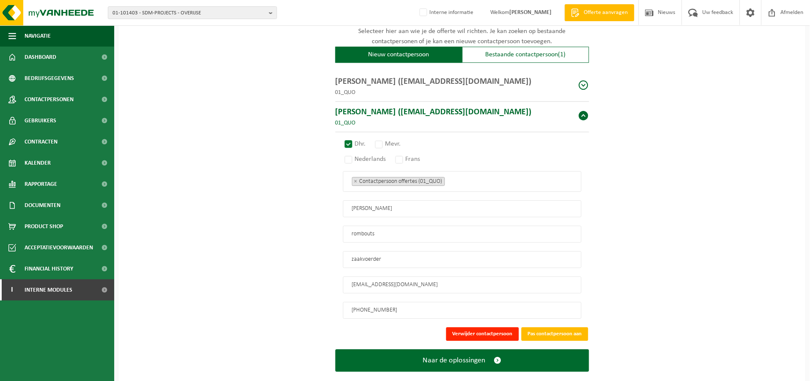
click at [585, 110] on span at bounding box center [584, 115] width 11 height 11
click at [588, 82] on span at bounding box center [584, 85] width 11 height 11
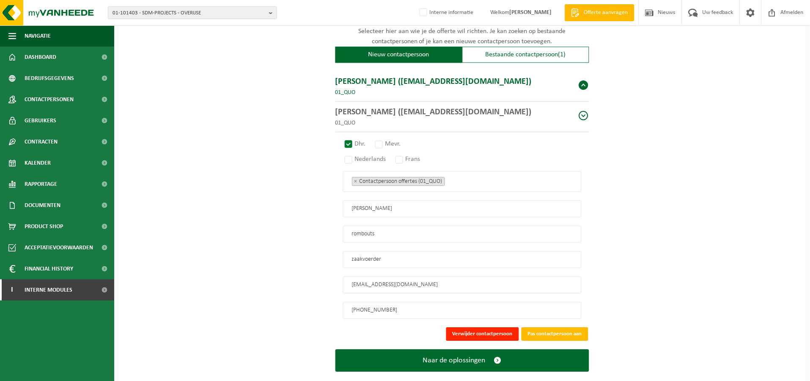
click at [584, 110] on span at bounding box center [584, 115] width 11 height 11
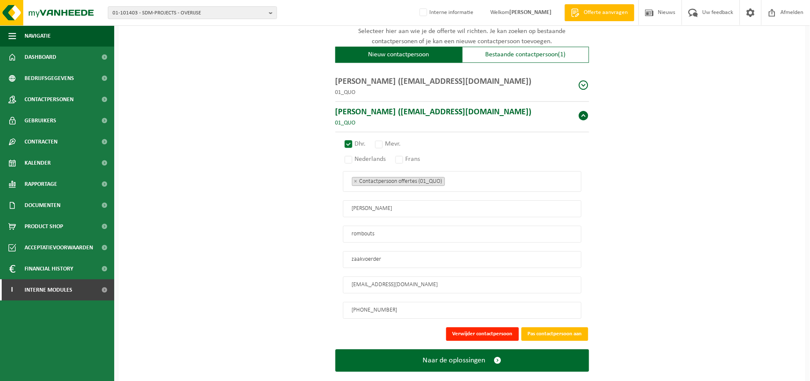
click at [555, 111] on div "guido rombouts (rombouts.guido@telenet.be) 01_QUO" at bounding box center [462, 117] width 254 height 30
click at [539, 88] on div "guido rombouts (rombouts.guido@telenet.be) 01_QUO" at bounding box center [462, 86] width 254 height 30
click at [535, 83] on div "guido rombouts (rombouts.guido@telenet.be) 01_QUO" at bounding box center [462, 86] width 254 height 30
click at [526, 91] on div "guido rombouts (rombouts.guido@telenet.be) 01_QUO" at bounding box center [462, 86] width 254 height 30
click at [475, 327] on button "Verwijder contactpersoon" at bounding box center [482, 334] width 73 height 14
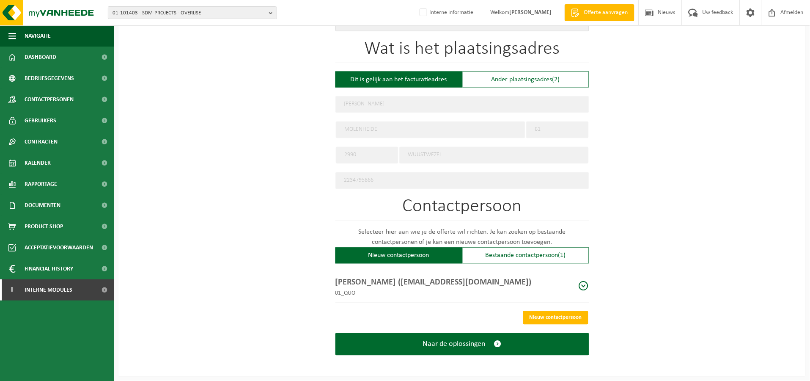
scroll to position [312, 0]
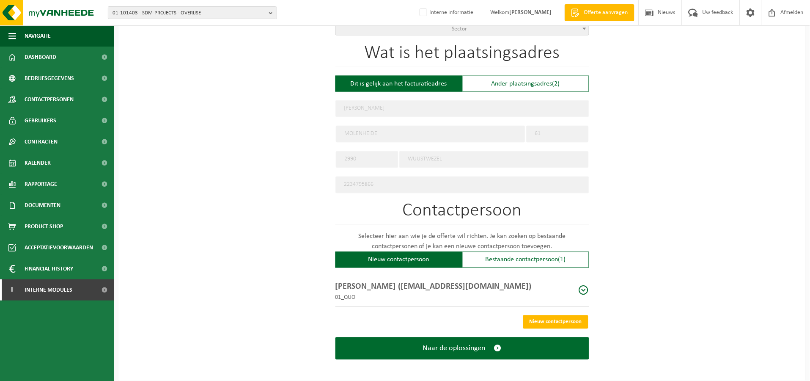
click at [426, 288] on p "[PERSON_NAME] ([EMAIL_ADDRESS][DOMAIN_NAME])" at bounding box center [433, 286] width 196 height 13
click at [582, 291] on span at bounding box center [584, 290] width 11 height 11
select select "01_QUO"
type input "[PERSON_NAME]"
type input "rombouts"
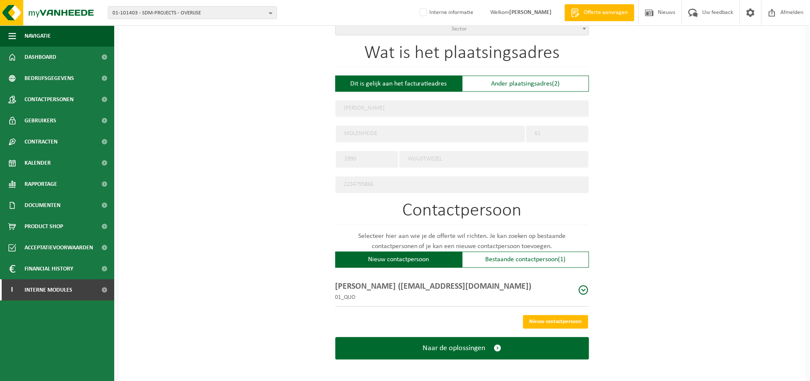
type input "zaakvoerder"
type input "rombouts.guido@telenet.be"
type input "+32 478 65 98 82"
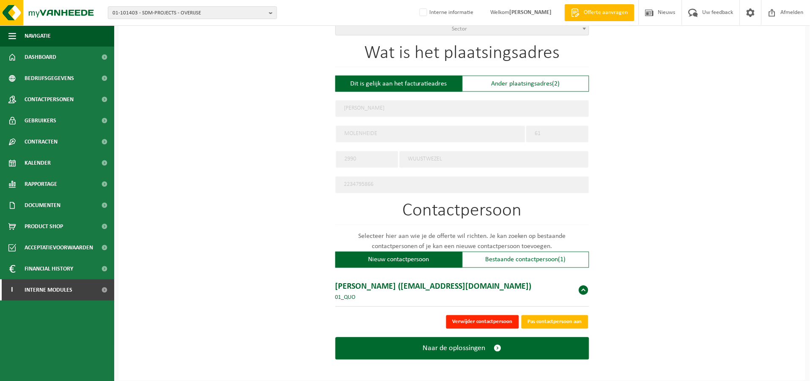
click at [582, 288] on span at bounding box center [584, 290] width 11 height 11
click at [552, 321] on button "Pas contactpersoon aan" at bounding box center [555, 322] width 67 height 14
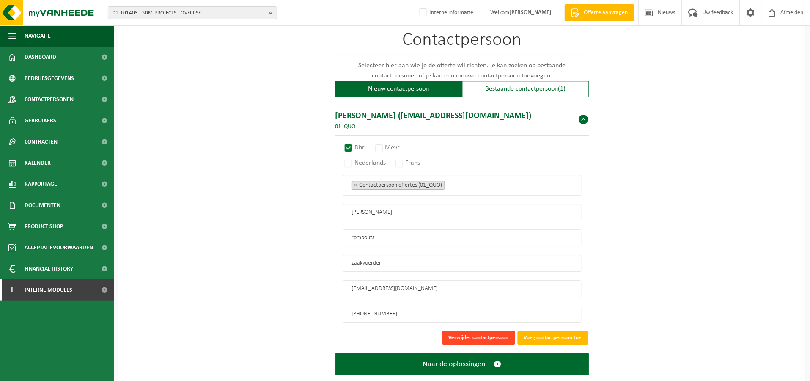
scroll to position [497, 0]
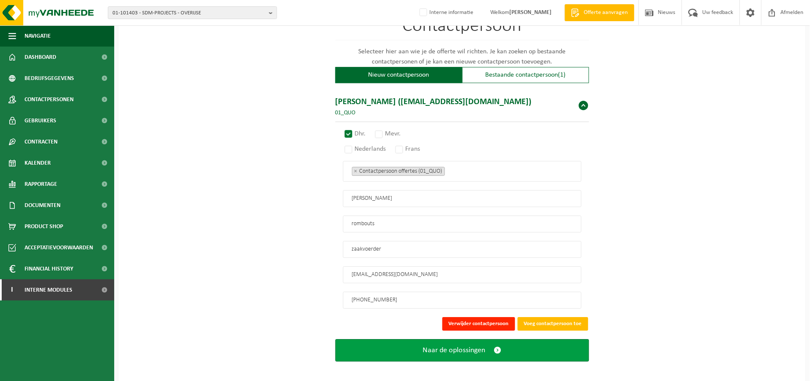
click at [469, 349] on button "Naar de oplossingen" at bounding box center [462, 350] width 254 height 22
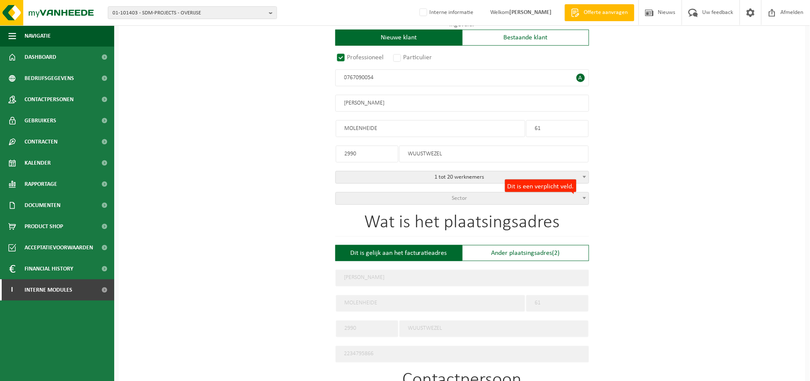
click at [470, 201] on span "Sector" at bounding box center [462, 198] width 253 height 12
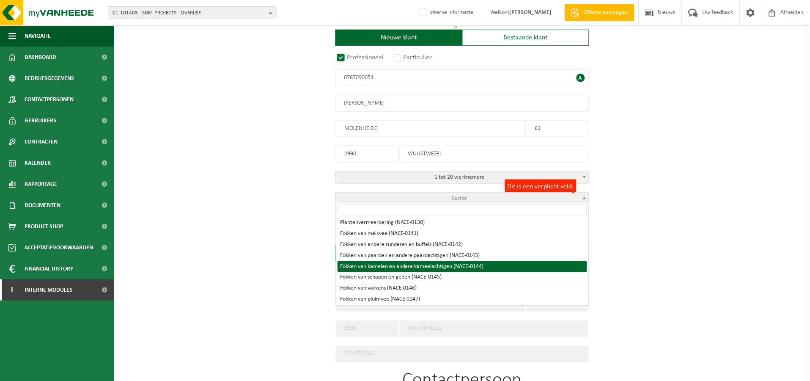
scroll to position [188, 0]
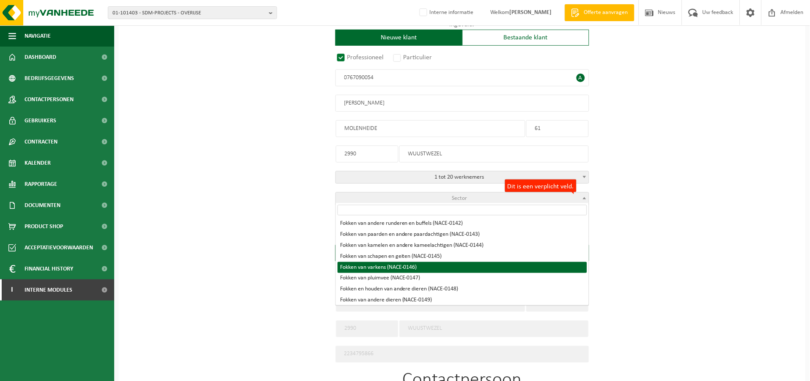
select select "NACE_0146"
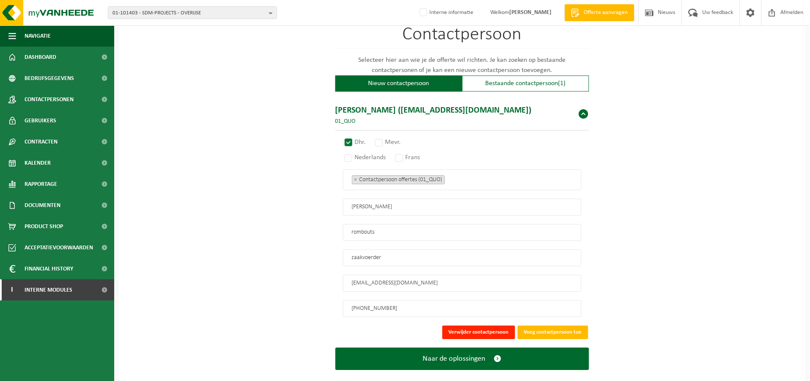
scroll to position [497, 0]
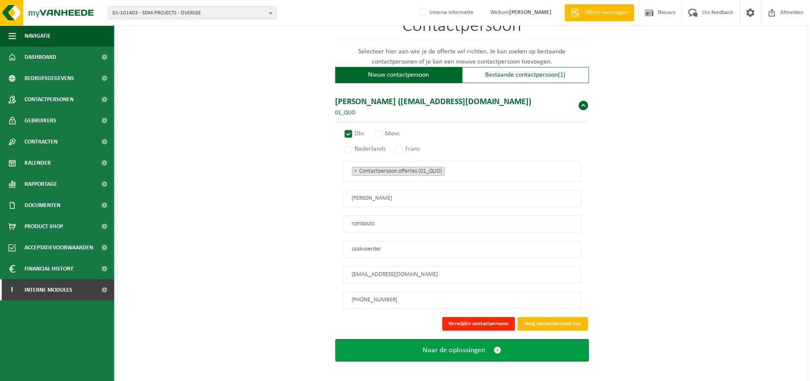
click at [457, 346] on span "Naar de oplossingen" at bounding box center [454, 350] width 63 height 9
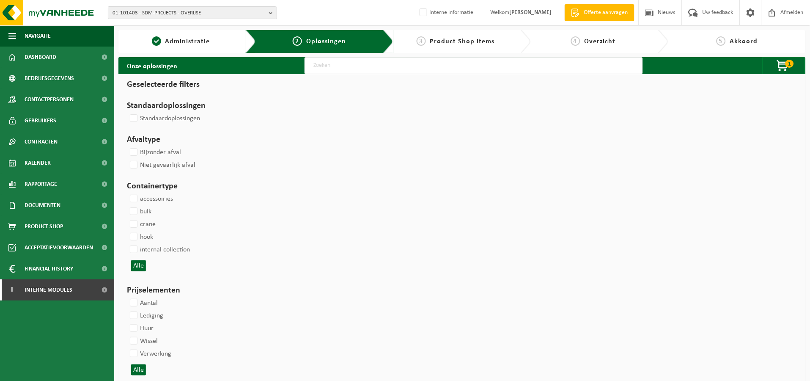
click at [778, 69] on span "button" at bounding box center [783, 66] width 42 height 17
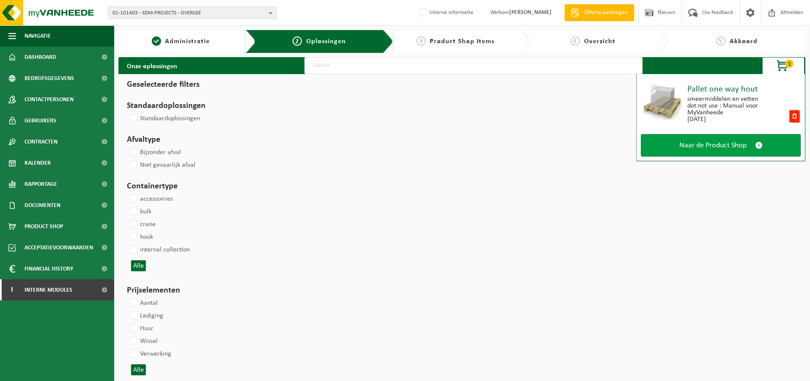
click at [731, 143] on span "Naar de Product Shop" at bounding box center [713, 145] width 67 height 9
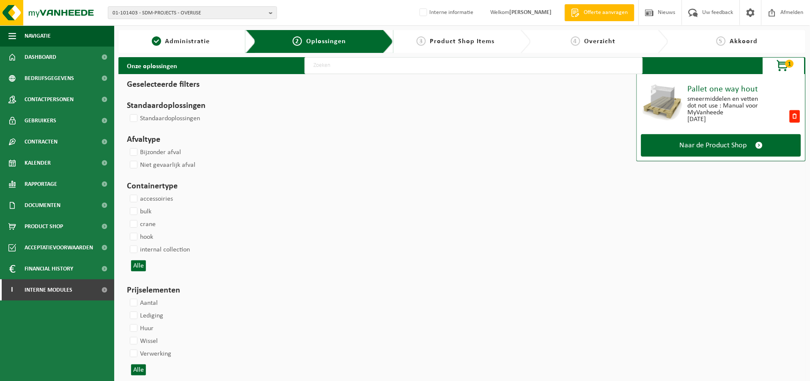
select select
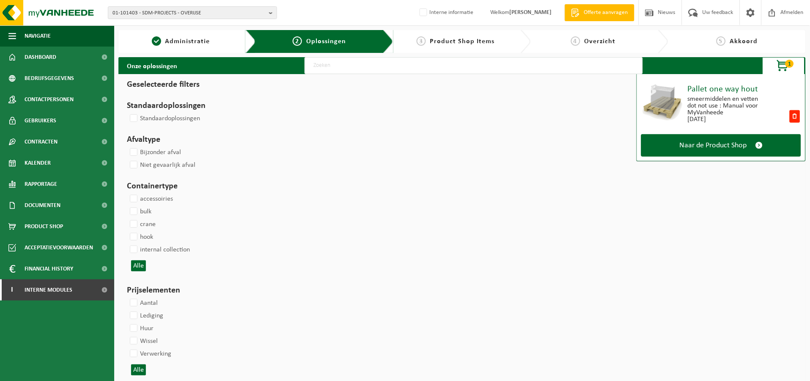
select select
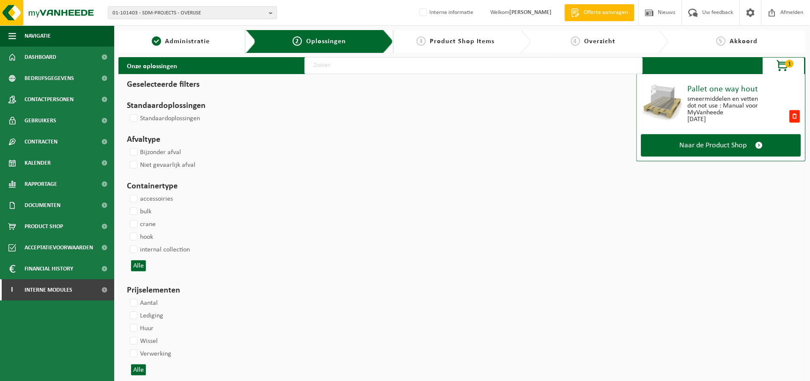
select select
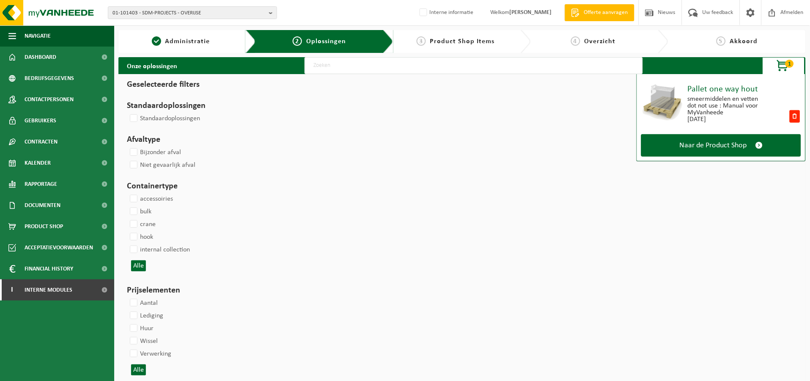
select select
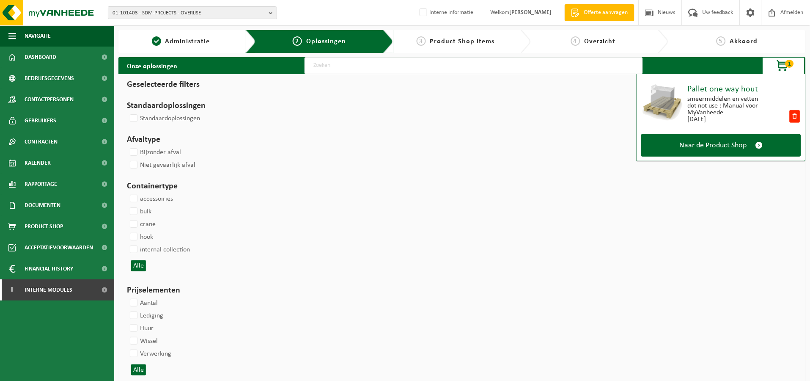
select select
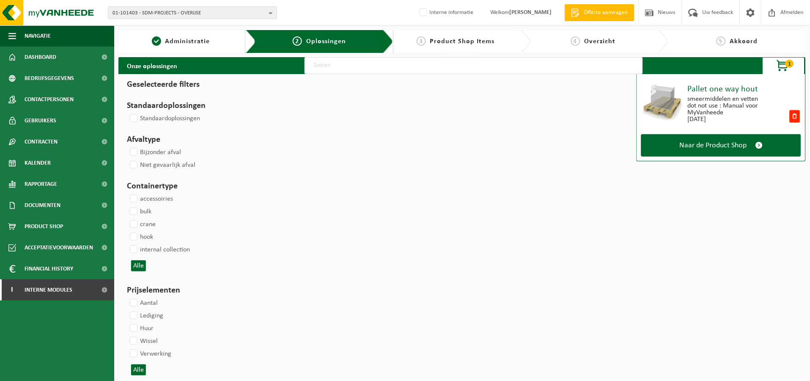
select select
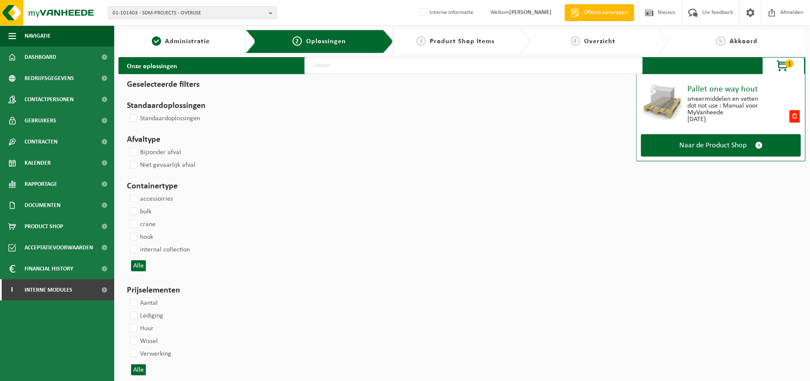
select select
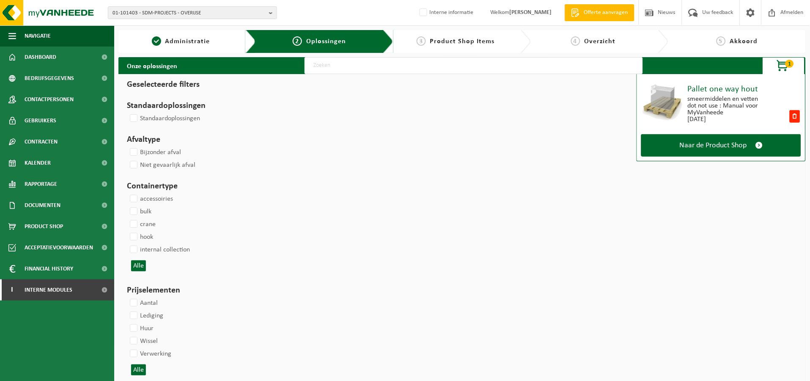
select select
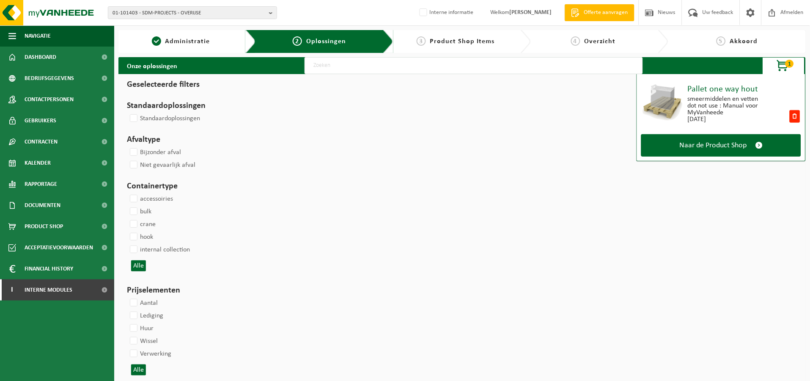
select select
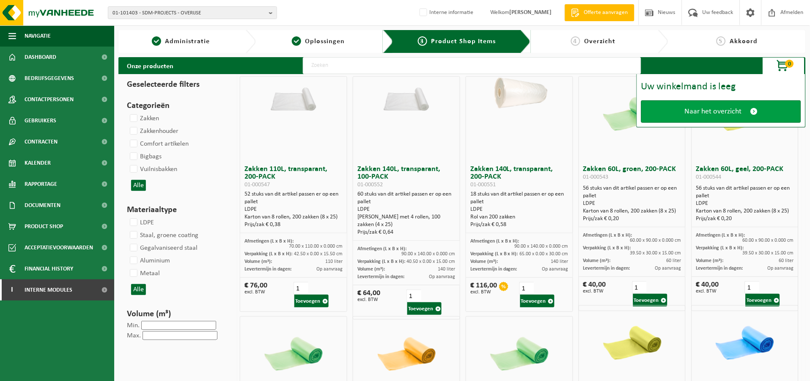
click at [737, 116] on link "Naar het overzicht" at bounding box center [721, 111] width 160 height 22
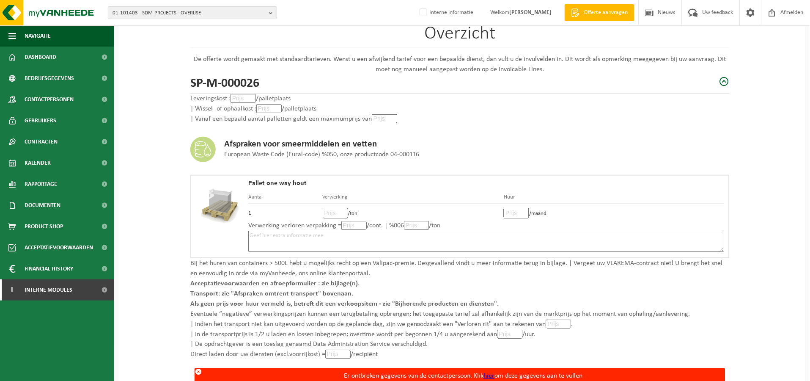
scroll to position [159, 0]
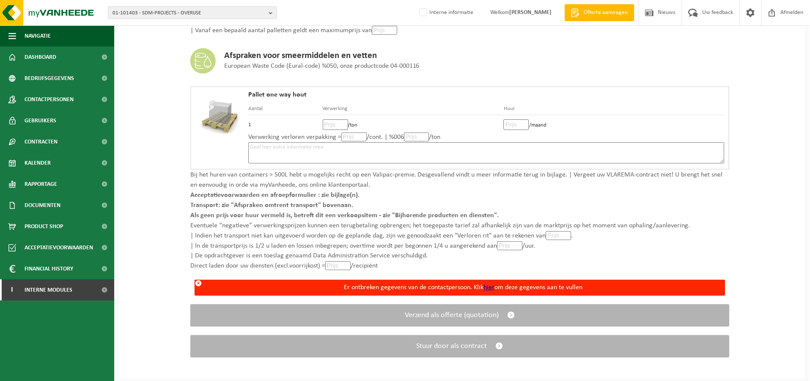
click at [427, 282] on div "Er ontbreken gegevens van de contactpersoon. Klik hier om deze gegevens aan te …" at bounding box center [463, 287] width 523 height 15
click at [432, 289] on div "Er ontbreken gegevens van de contactpersoon. Klik hier om deze gegevens aan te …" at bounding box center [463, 287] width 523 height 15
click at [520, 290] on div "Er ontbreken gegevens van de contactpersoon. Klik hier om deze gegevens aan te …" at bounding box center [463, 287] width 523 height 15
click at [491, 286] on link "hier" at bounding box center [489, 287] width 11 height 7
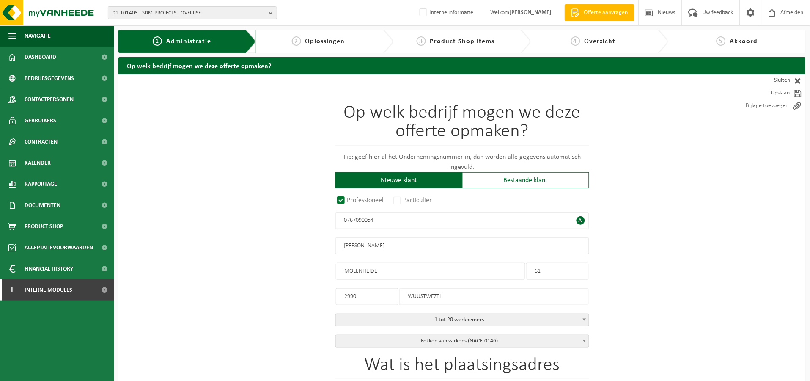
radio input "true"
type input "0767090054"
type input "[PERSON_NAME]"
type input "MOLENHEIDE"
type input "61"
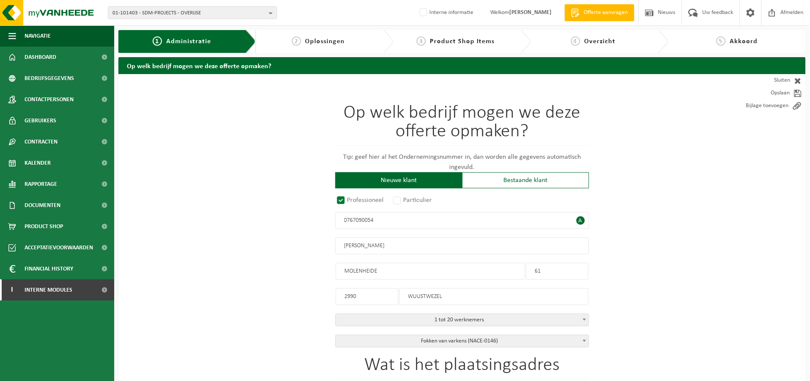
type input "2990"
type input "WUUSTWEZEL"
select select "D"
select select
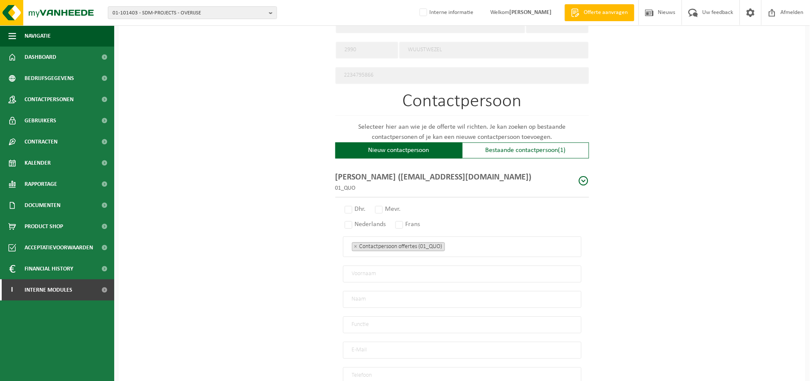
scroll to position [423, 0]
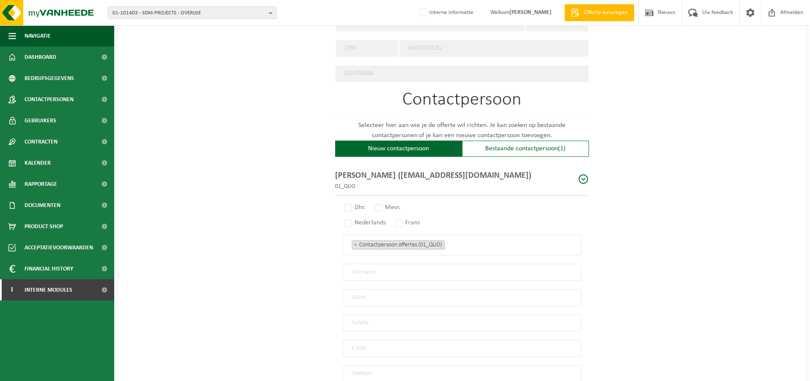
click at [490, 154] on div "Contactpersoon Selecteer hier aan wie je de offerte wil richten. Je kan zoeken …" at bounding box center [462, 236] width 254 height 291
click at [493, 148] on div "Bestaande contactpersoon (1)" at bounding box center [525, 148] width 127 height 16
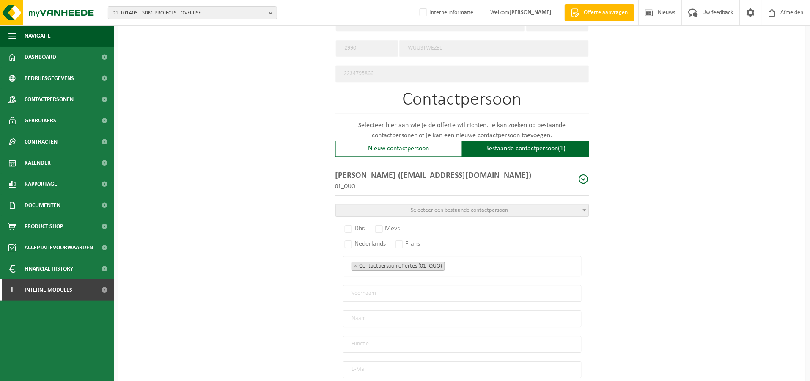
click at [542, 150] on div "Bestaande contactpersoon (1)" at bounding box center [525, 148] width 127 height 16
click at [539, 144] on div "Bestaande contactpersoon (1)" at bounding box center [525, 148] width 127 height 16
click at [591, 167] on div "Op welk bedrijf mogen we deze offerte opmaken? Tip: geef hier al het Ondernemin…" at bounding box center [461, 64] width 687 height 826
click at [582, 177] on span at bounding box center [584, 179] width 11 height 11
radio input "true"
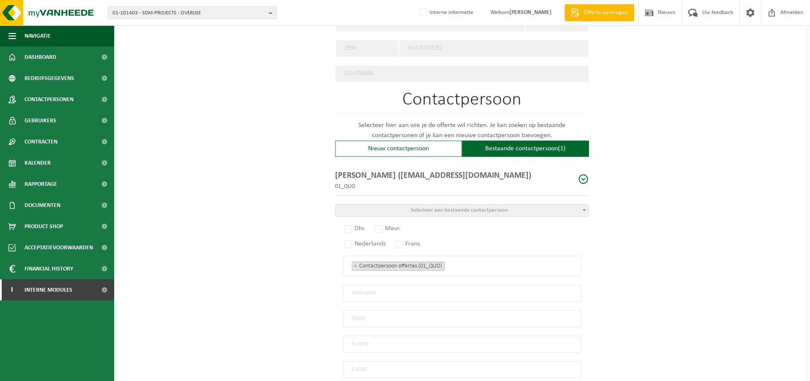
type input "guido"
type input "rombouts"
type input "zaakvoerder"
type input "rombouts.guido@telenet.be"
type input "+32 478 65 98 82"
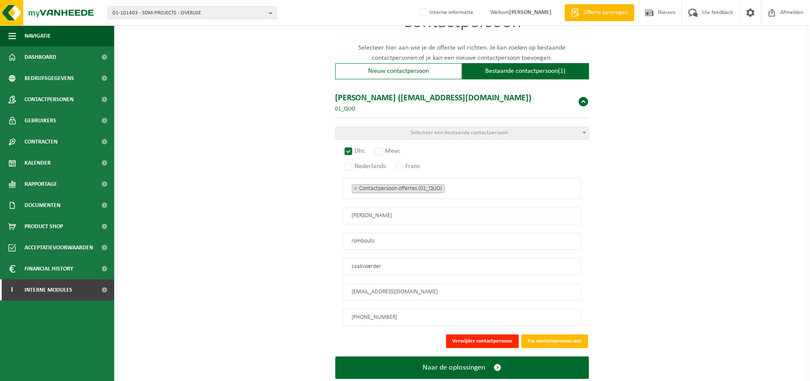
scroll to position [517, 0]
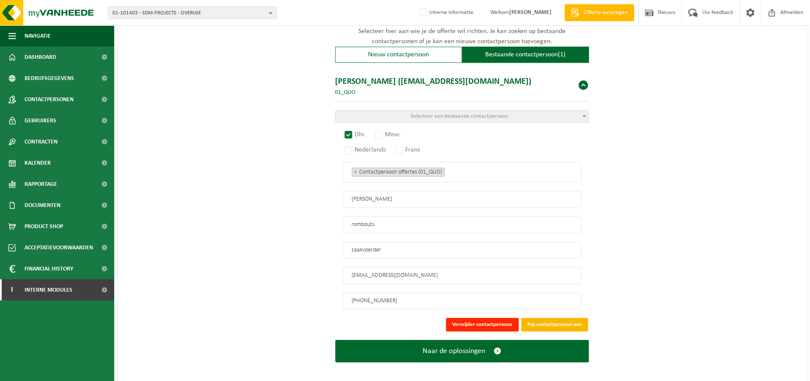
click at [549, 321] on button "Pas contactpersoon aan" at bounding box center [555, 325] width 67 height 14
click at [471, 166] on ul "× Contactpersoon offertes (01_QUO)" at bounding box center [462, 171] width 221 height 11
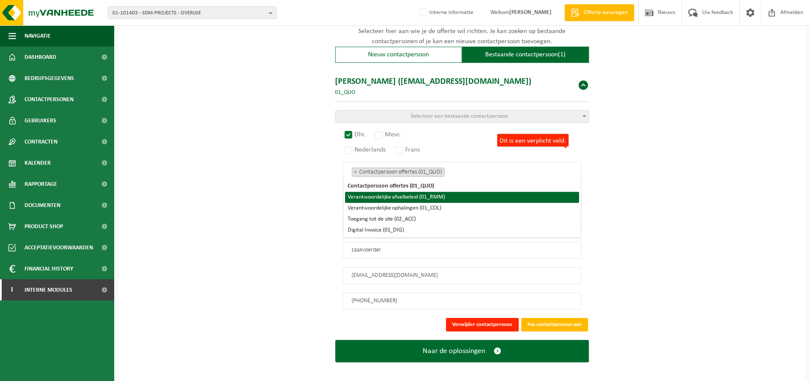
click at [440, 197] on li "Verantwoordelijke afvalbeleid (01_RMM)" at bounding box center [462, 197] width 234 height 11
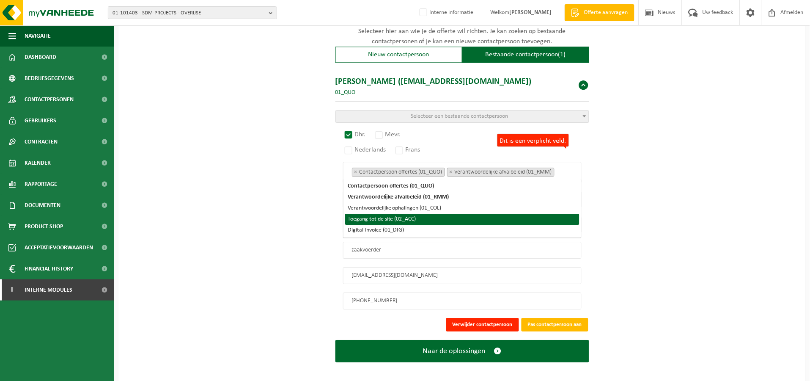
click at [434, 217] on li "Toegang tot de site (02_ACC)" at bounding box center [462, 219] width 234 height 11
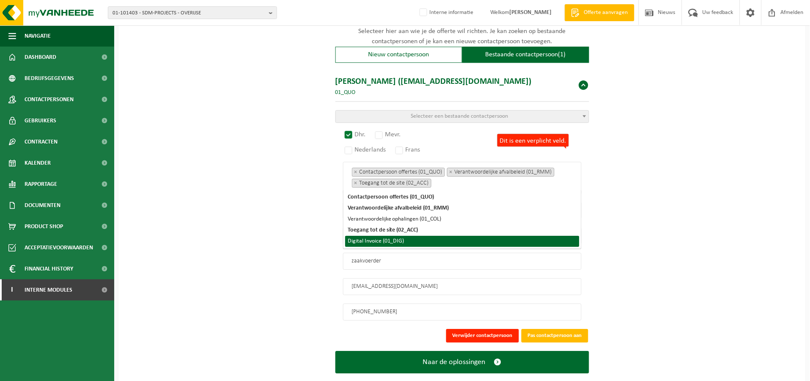
click at [426, 236] on li "Digital Invoice (01_DIG)" at bounding box center [462, 241] width 234 height 11
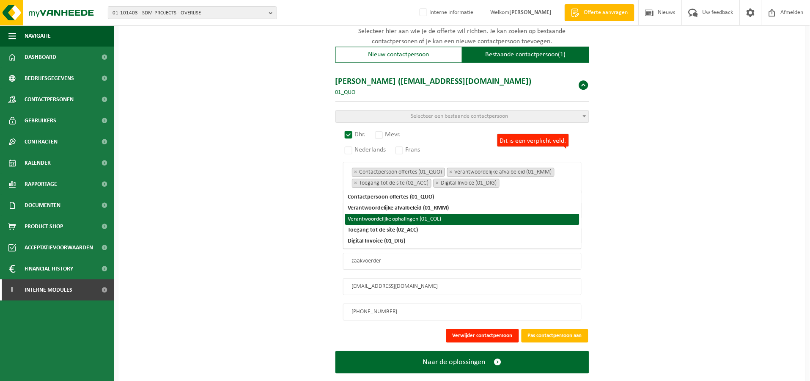
click at [439, 216] on li "Verantwoordelijke ophalingen (01_COL)" at bounding box center [462, 219] width 234 height 11
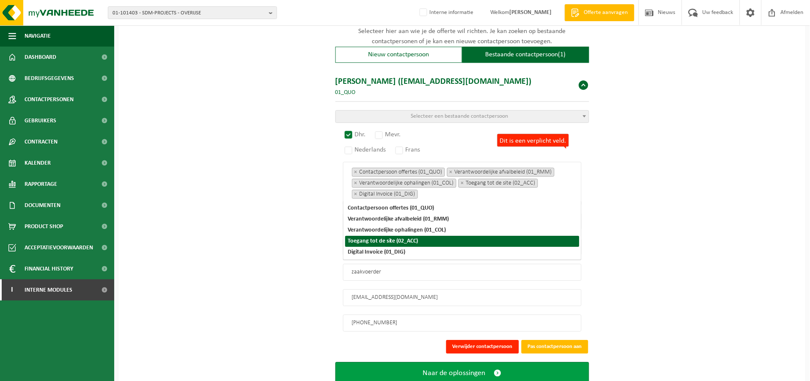
click at [466, 368] on span "Naar de oplossingen" at bounding box center [454, 372] width 63 height 9
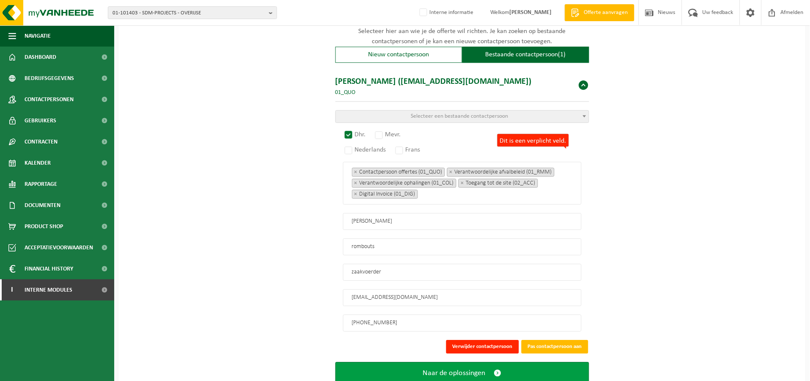
scroll to position [143, 0]
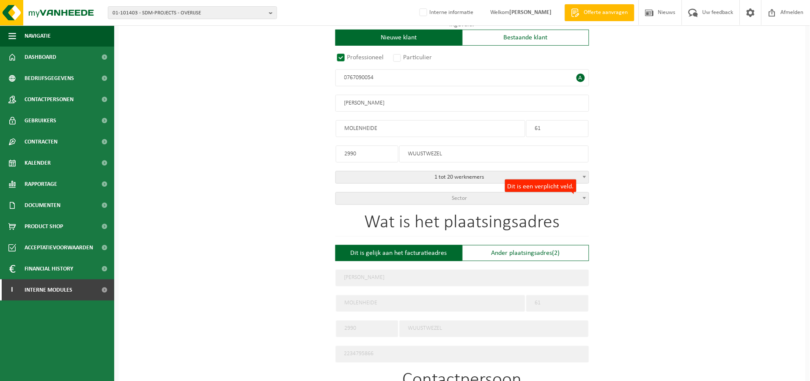
click at [534, 206] on form "Op welk bedrijf mogen we deze offerte opmaken? Tip: geef hier al het Ondernemin…" at bounding box center [462, 355] width 254 height 848
click at [533, 201] on span "Sector" at bounding box center [462, 198] width 253 height 12
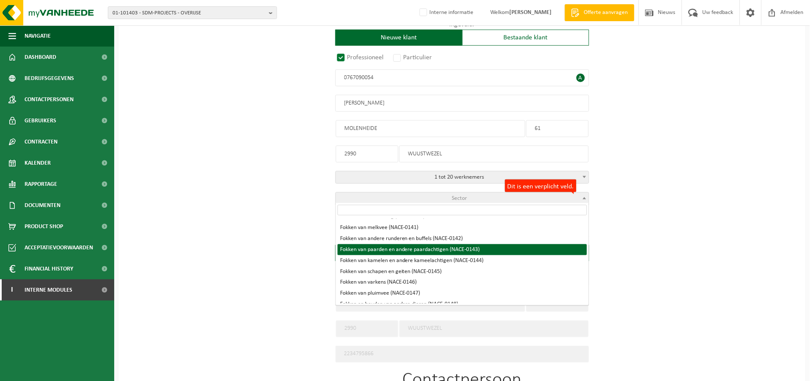
scroll to position [188, 0]
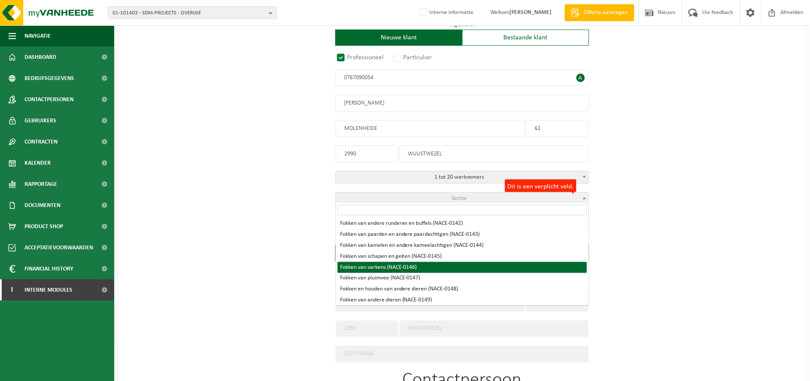
select select "NACE_0146"
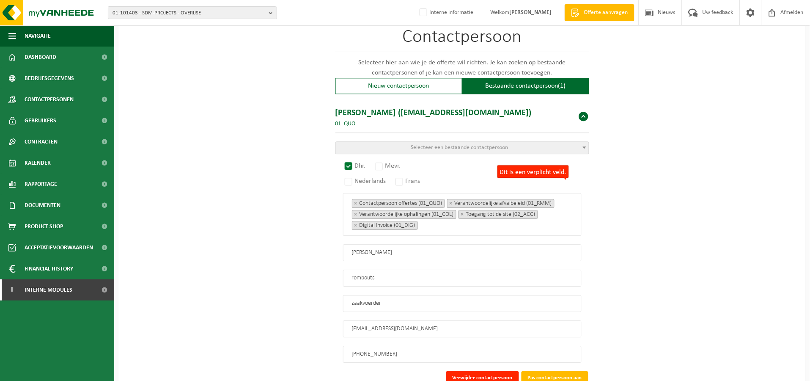
scroll to position [518, 0]
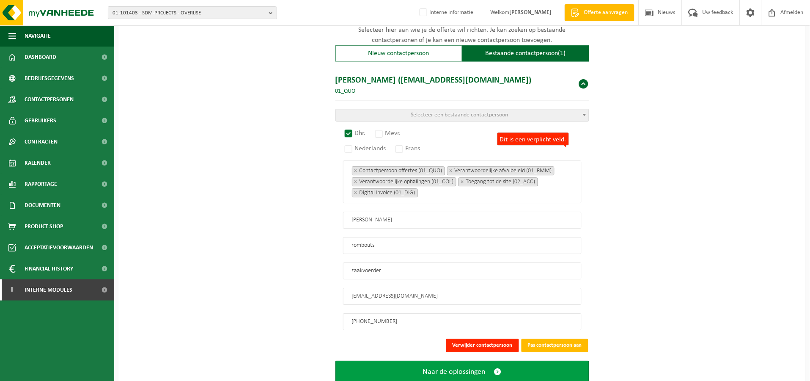
click at [471, 367] on span "Naar de oplossingen" at bounding box center [454, 371] width 63 height 9
click at [475, 367] on span "Naar de oplossingen" at bounding box center [454, 371] width 63 height 9
click at [468, 370] on button "Naar de oplossingen" at bounding box center [462, 371] width 254 height 22
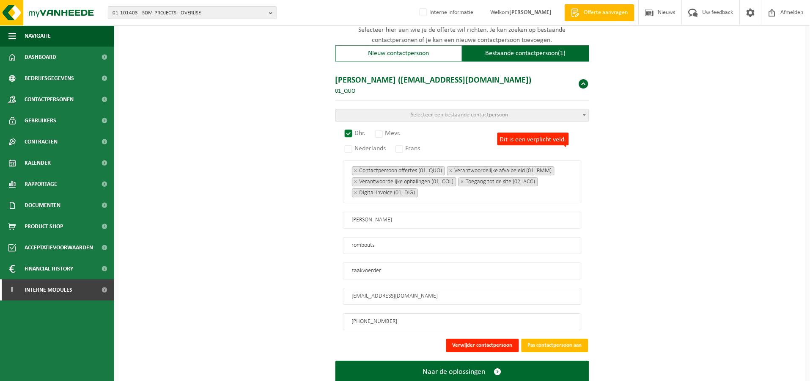
click at [438, 104] on div "Contactpersoon Selecteer hier aan wie je de offerte wil richten. Je kan zoeken …" at bounding box center [462, 162] width 254 height 335
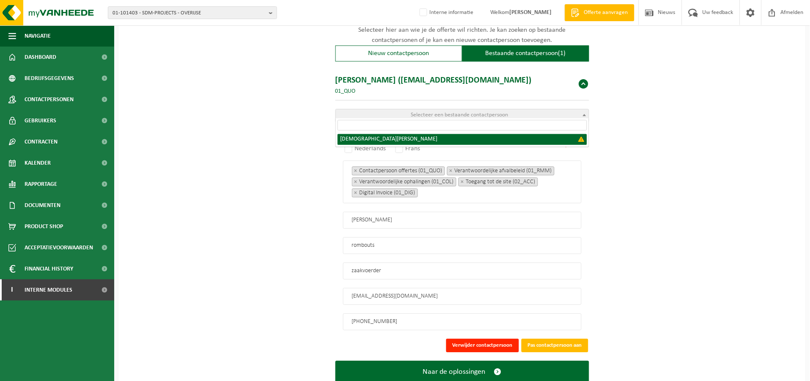
click at [439, 112] on span "Selecteer een bestaande contactpersoon" at bounding box center [459, 115] width 97 height 6
select select "{"code":"","firstname":"GUIDO LUDOVICUS","surname":"ROMBOUTS","gender":"Unknown…"
type input "GUIDO LUDOVICUS"
type input "ROMBOUTS"
type input "Proprietor"
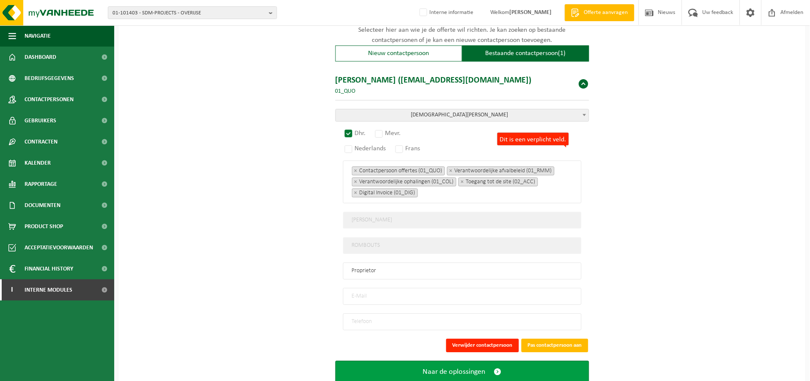
click at [489, 369] on button "Naar de oplossingen" at bounding box center [462, 371] width 254 height 22
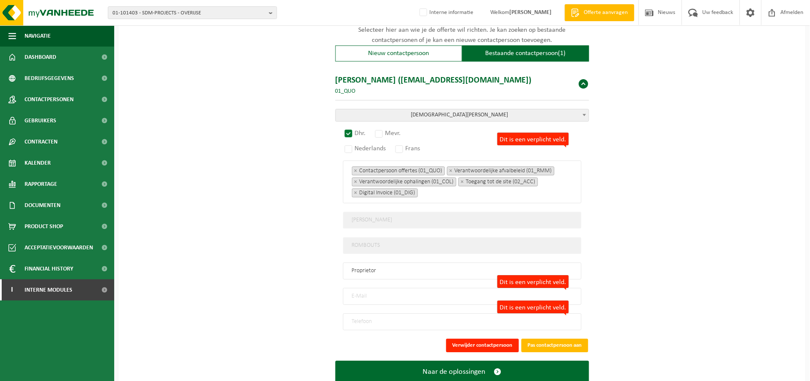
drag, startPoint x: 433, startPoint y: 272, endPoint x: 433, endPoint y: 288, distance: 15.7
click at [433, 273] on input "Proprietor" at bounding box center [462, 270] width 239 height 17
click at [433, 294] on input "Dit is een verplicht veld." at bounding box center [462, 296] width 239 height 17
type input "rombouts.guido@telenet.be"
click at [379, 319] on input "Dit is een verplicht veld." at bounding box center [462, 321] width 239 height 17
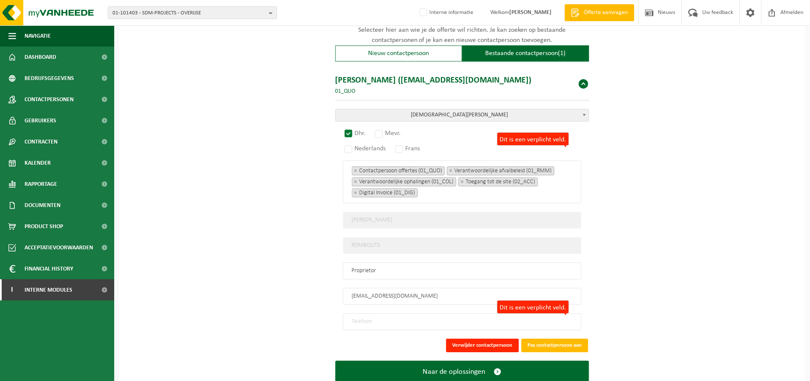
type input "+32 478 65 98 82"
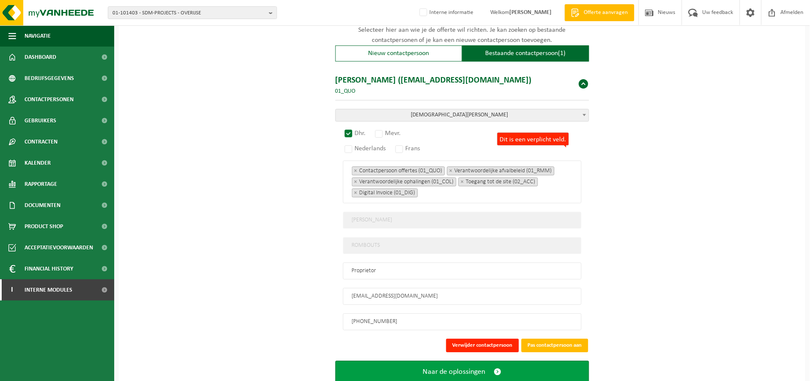
click at [417, 372] on button "Naar de oplossingen" at bounding box center [462, 371] width 254 height 22
click at [484, 367] on span "Naar de oplossingen" at bounding box center [454, 371] width 63 height 9
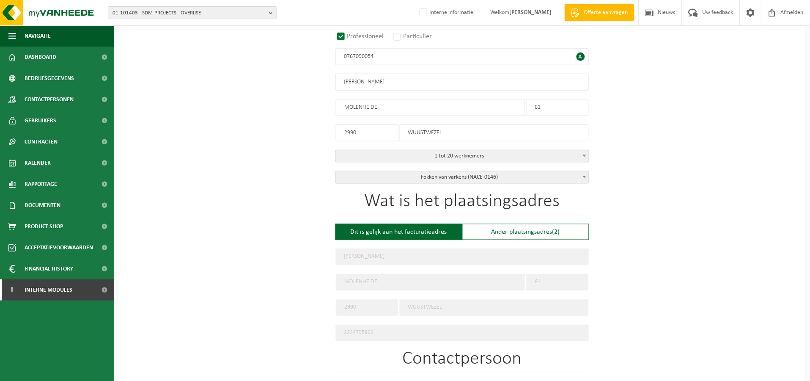
scroll to position [0, 0]
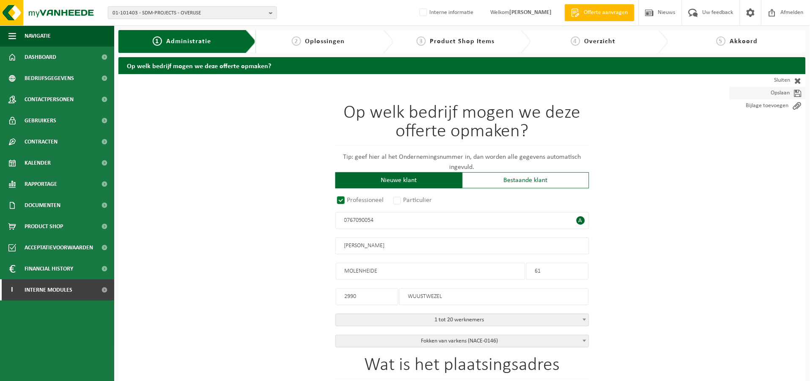
click at [792, 90] on span at bounding box center [795, 93] width 11 height 8
click at [793, 85] on link "Sluiten" at bounding box center [768, 80] width 76 height 13
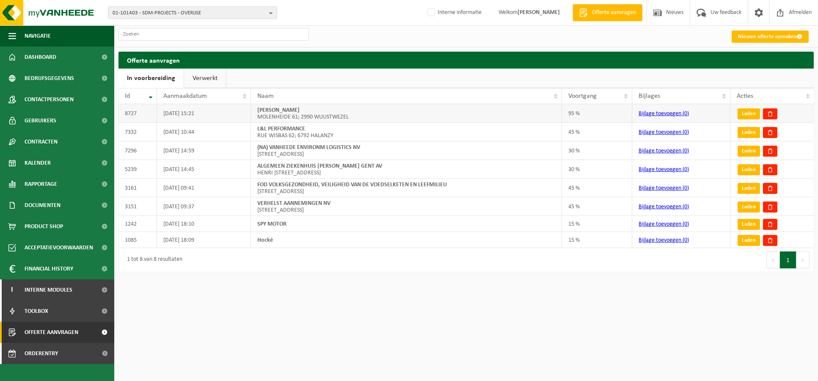
click at [262, 116] on td "ROMBOUTS, GUIDO MOLENHEIDE 61; 2990 WUUSTWEZEL" at bounding box center [406, 113] width 311 height 19
click at [349, 116] on td "ROMBOUTS, GUIDO MOLENHEIDE 61; 2990 WUUSTWEZEL" at bounding box center [406, 113] width 311 height 19
click at [204, 76] on link "Verwerkt" at bounding box center [205, 78] width 42 height 19
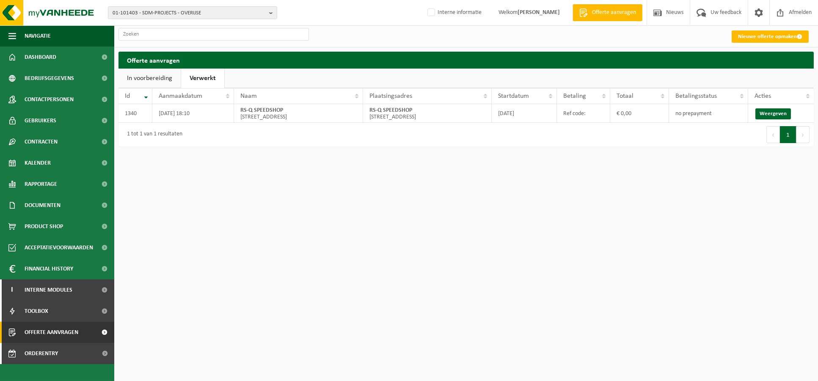
click at [151, 77] on link "In voorbereiding" at bounding box center [149, 78] width 62 height 19
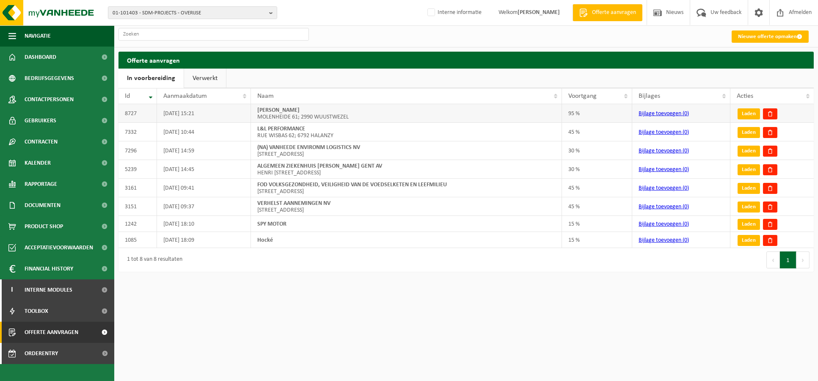
click at [752, 106] on td "Laden" at bounding box center [771, 113] width 83 height 19
click at [752, 110] on link "Laden" at bounding box center [748, 113] width 22 height 11
click at [154, 16] on span "01-101403 - SDM-PROJECTS - OVERIJSE" at bounding box center [189, 13] width 153 height 13
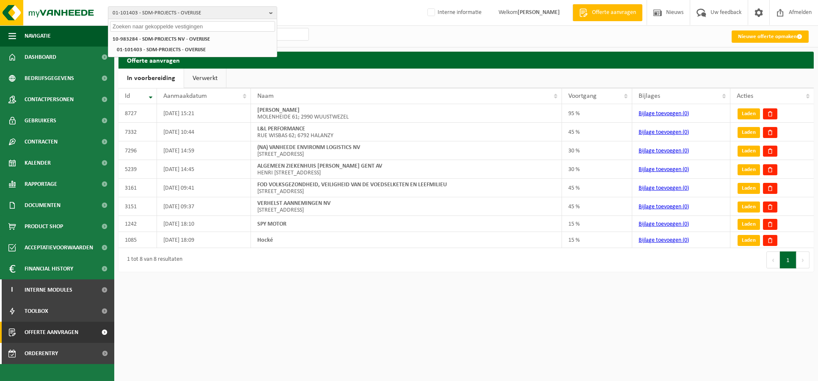
click at [154, 27] on input "text" at bounding box center [192, 26] width 165 height 11
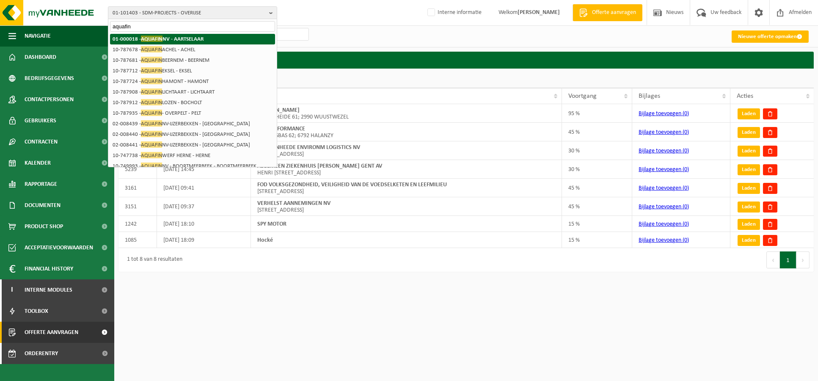
type input "aquafin"
click at [170, 36] on strong "01-000018 - AQUAFIN NV - AARTSELAAR" at bounding box center [158, 39] width 91 height 6
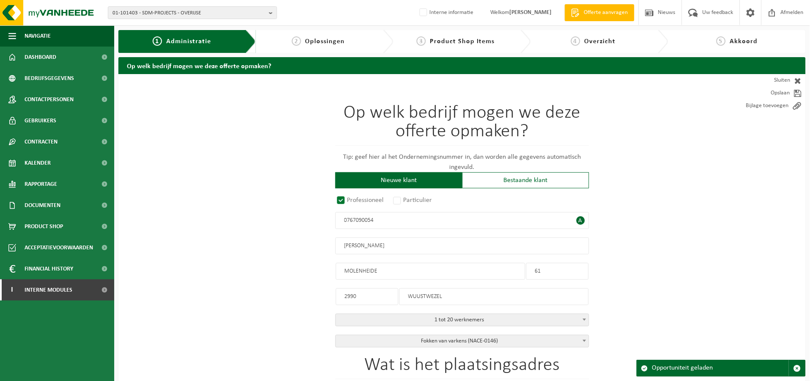
radio input "true"
type input "0767090054"
type input "[PERSON_NAME]"
type input "MOLENHEIDE"
type input "61"
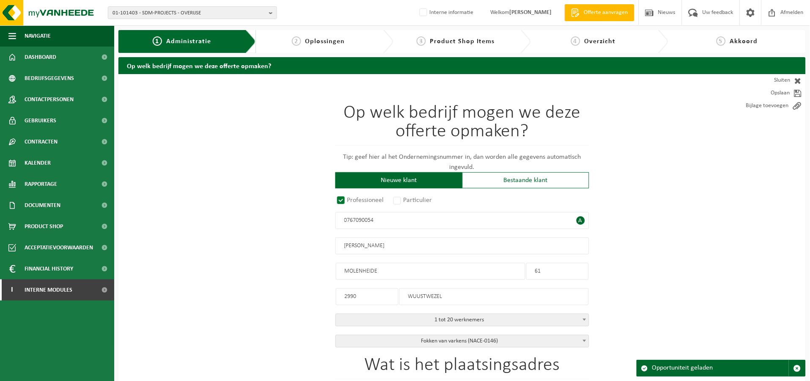
type input "2990"
type input "WUUSTWEZEL"
select select "D"
select select
